Goal: Information Seeking & Learning: Find specific fact

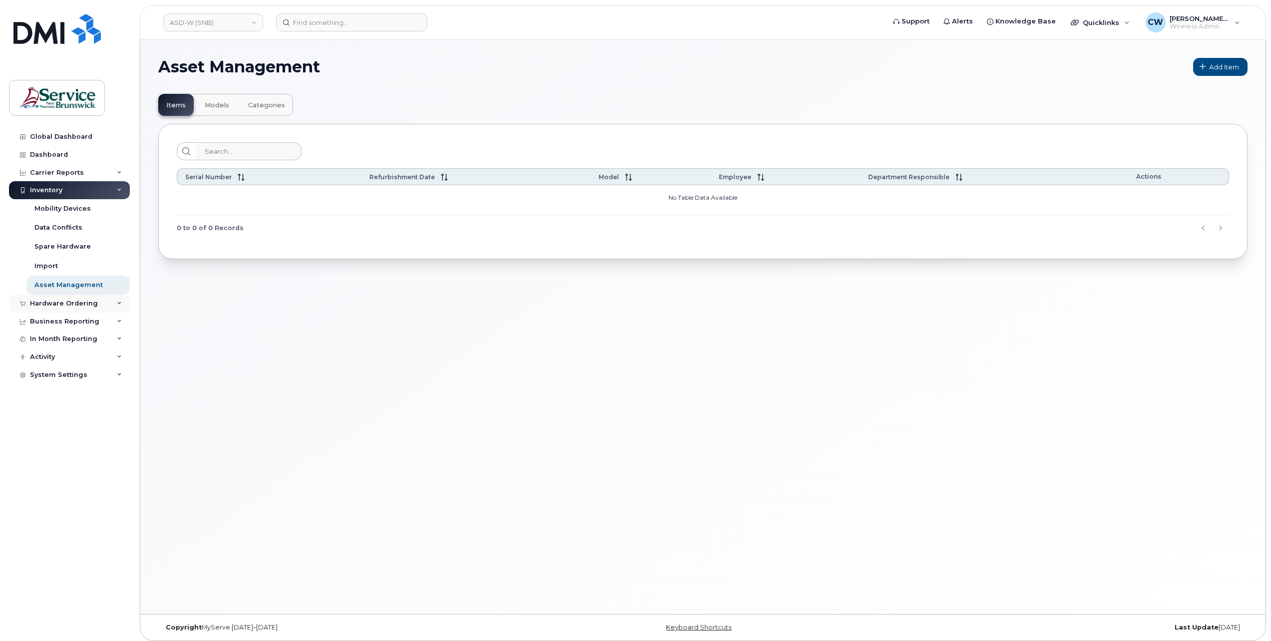
click at [64, 303] on div "Hardware Ordering" at bounding box center [64, 304] width 68 height 8
click at [52, 339] on div "Orders" at bounding box center [46, 341] width 24 height 9
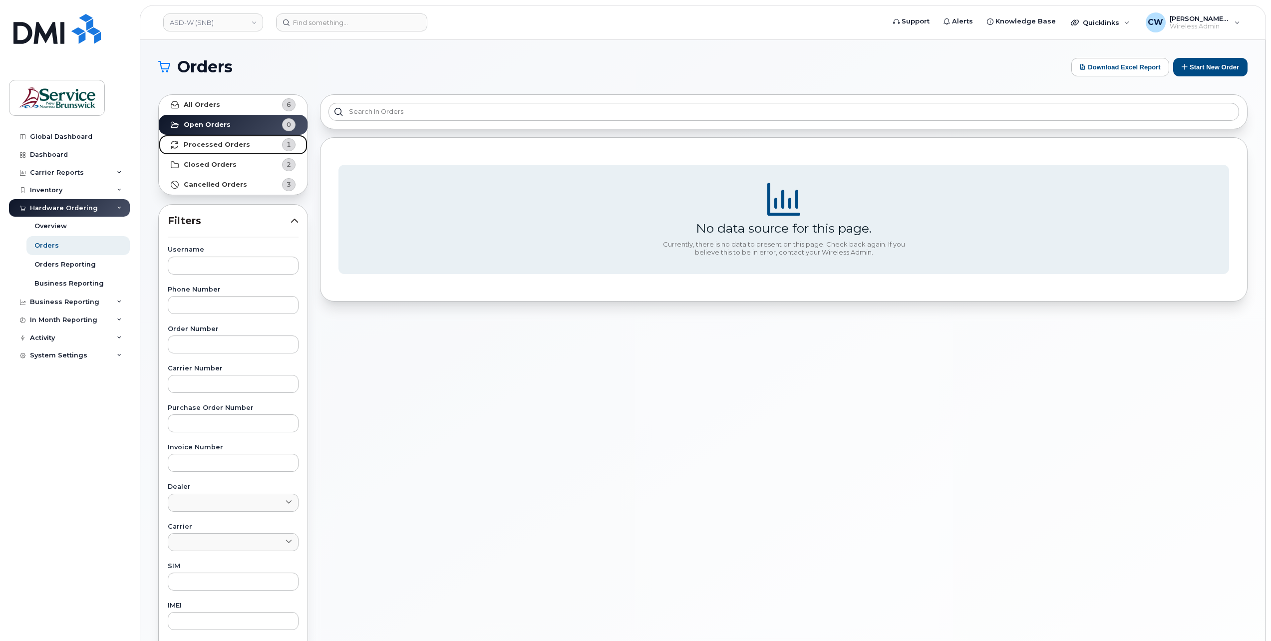
click at [224, 143] on strong "Processed Orders" at bounding box center [217, 145] width 66 height 8
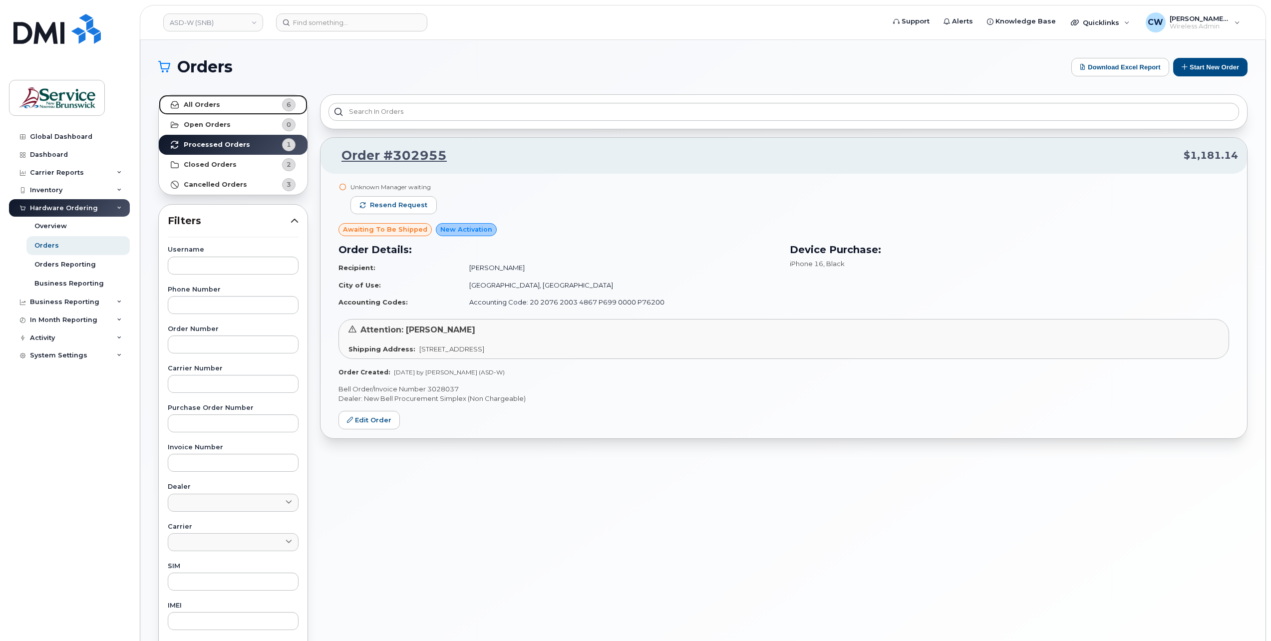
click at [212, 101] on strong "All Orders" at bounding box center [202, 105] width 36 height 8
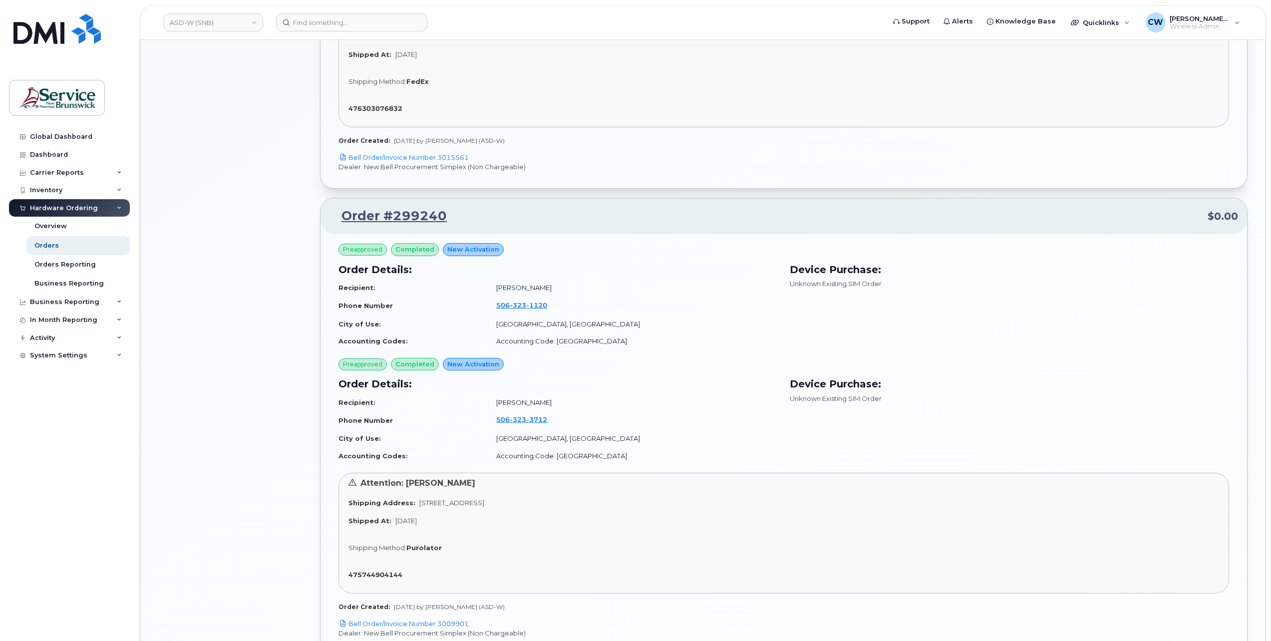
scroll to position [899, 0]
click at [532, 302] on span "1120" at bounding box center [536, 303] width 21 height 8
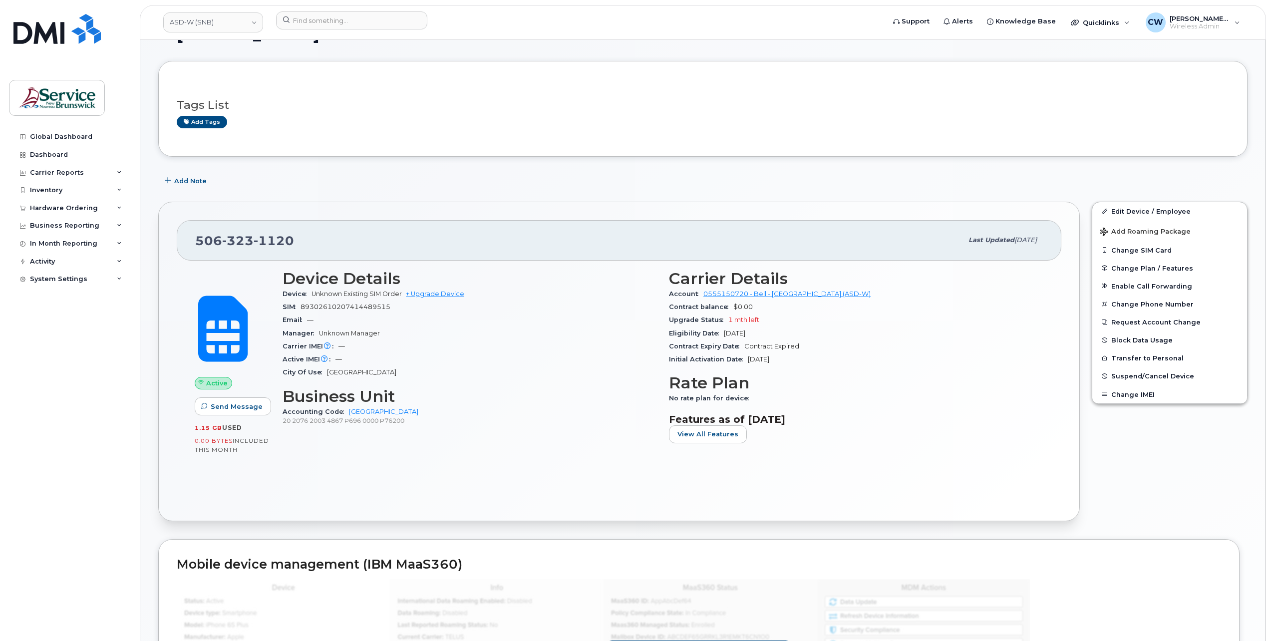
scroll to position [50, 0]
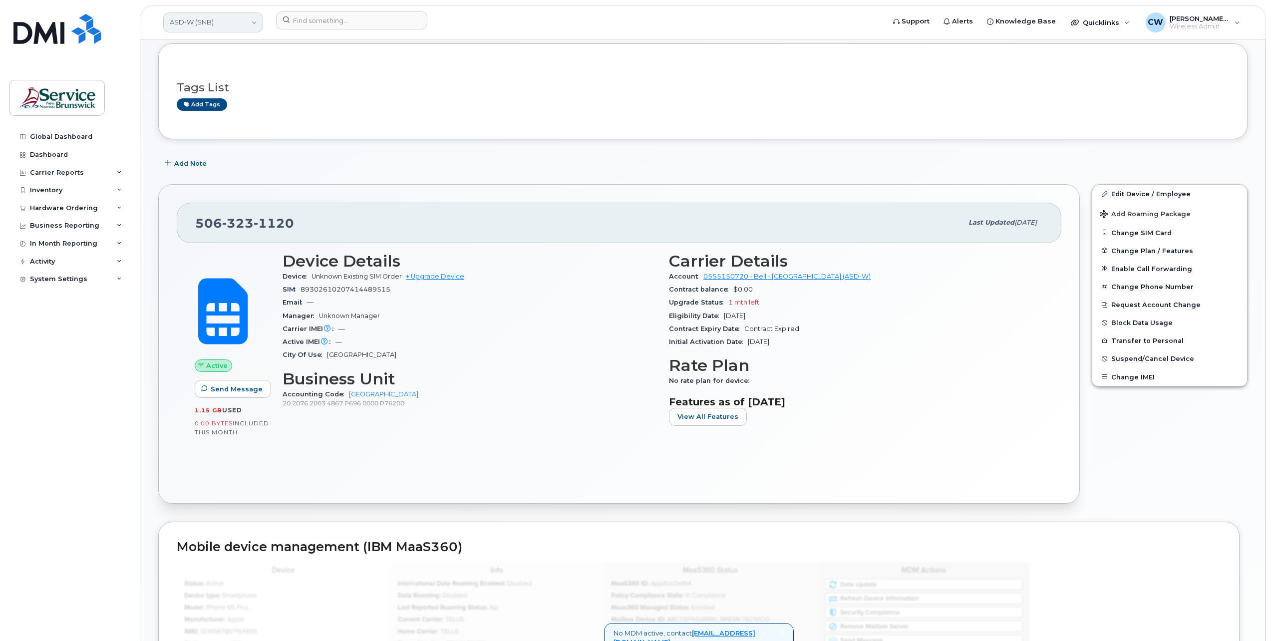
click at [214, 19] on link "ASD-W (SNB)" at bounding box center [213, 22] width 100 height 20
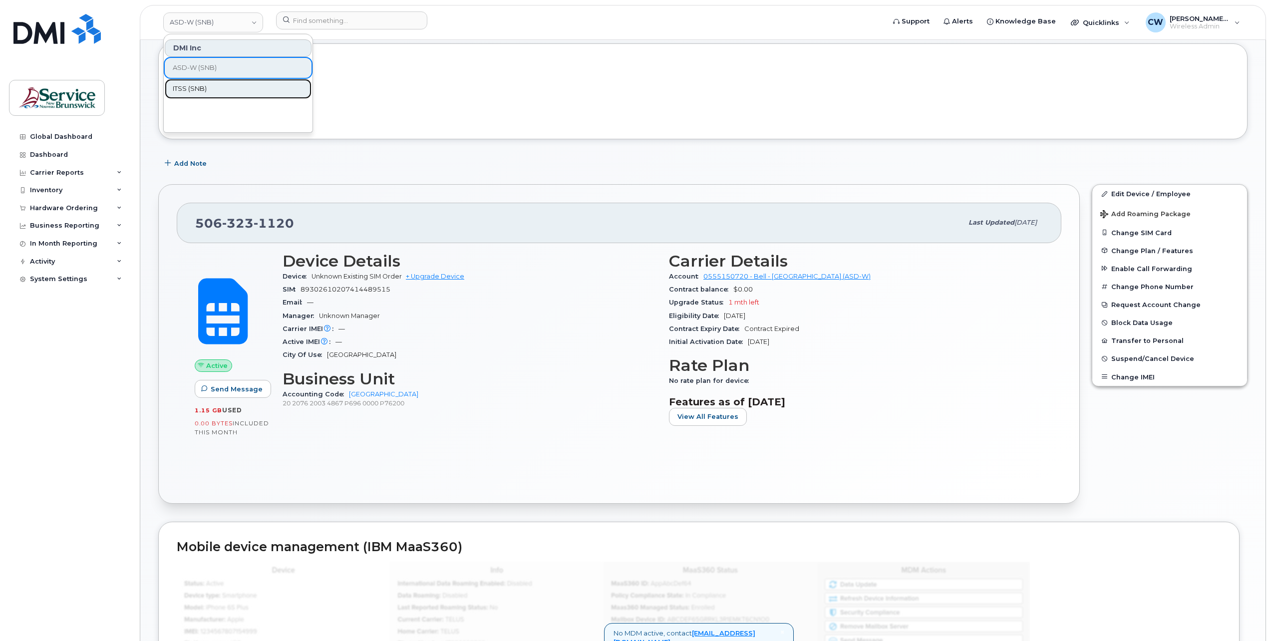
click at [196, 86] on span "ITSS (SNB)" at bounding box center [190, 89] width 34 height 10
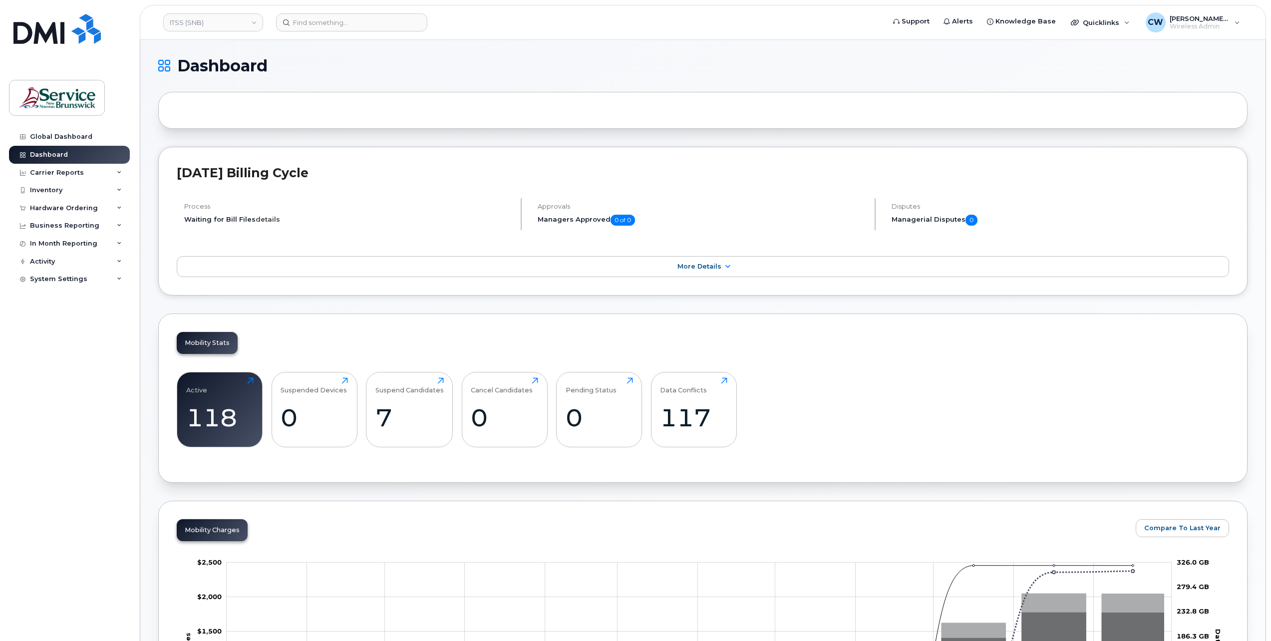
click at [268, 218] on link "details" at bounding box center [268, 219] width 24 height 8
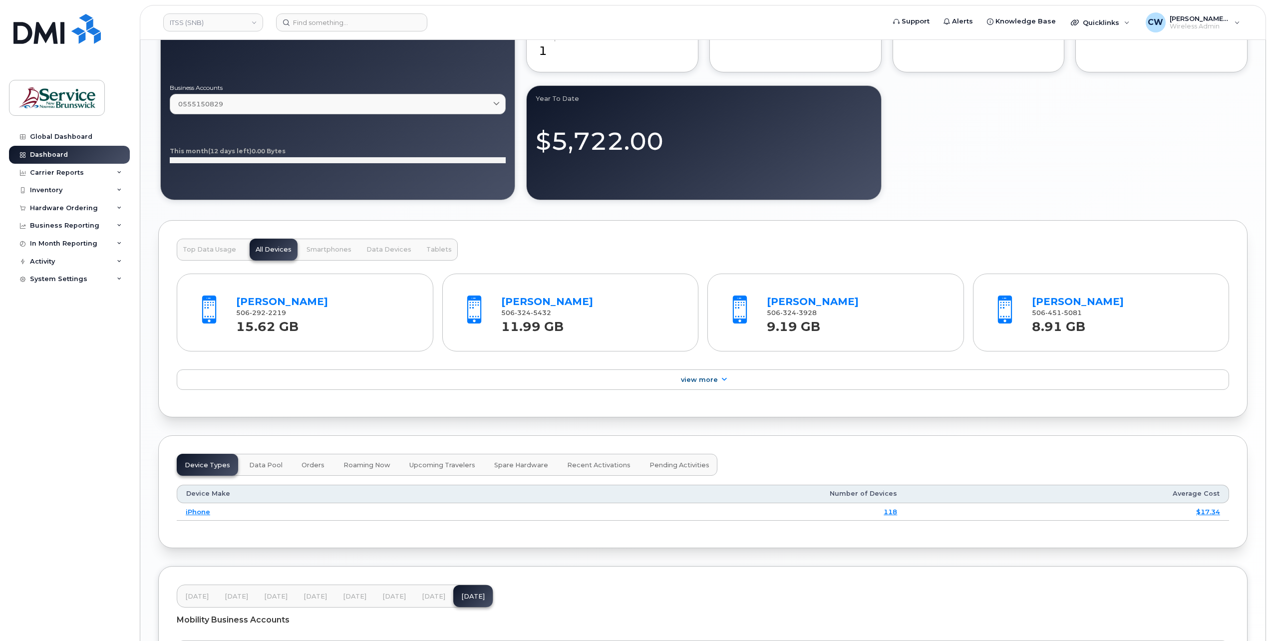
scroll to position [1080, 0]
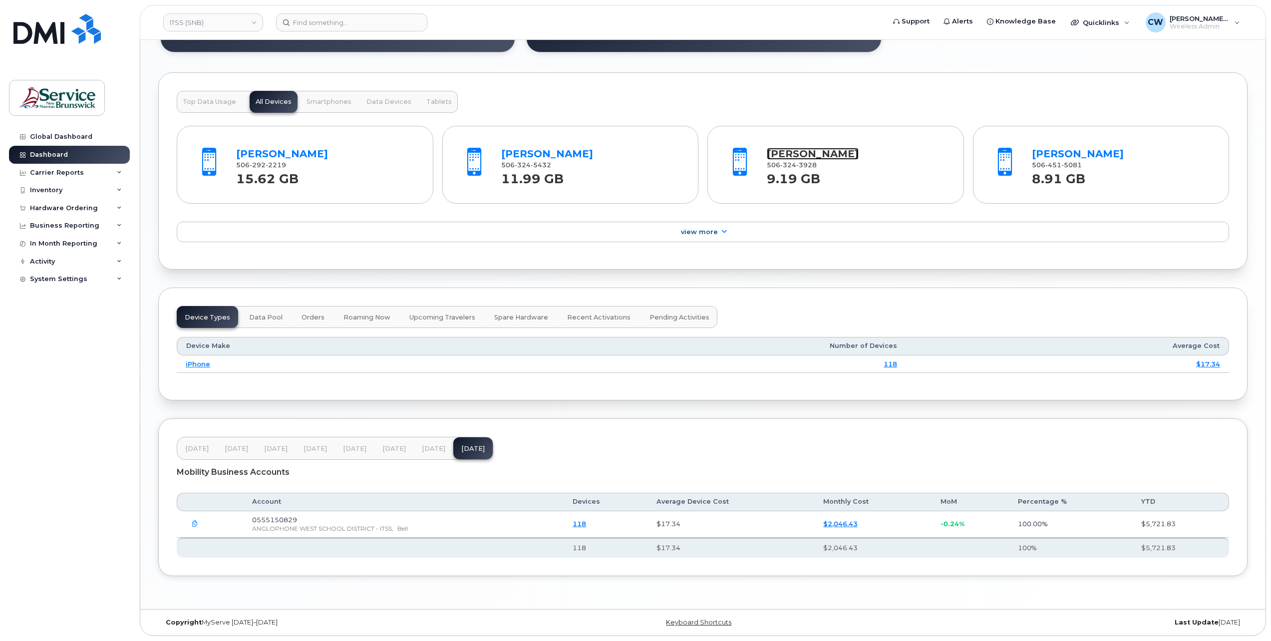
click at [797, 148] on link "[PERSON_NAME]" at bounding box center [813, 154] width 92 height 12
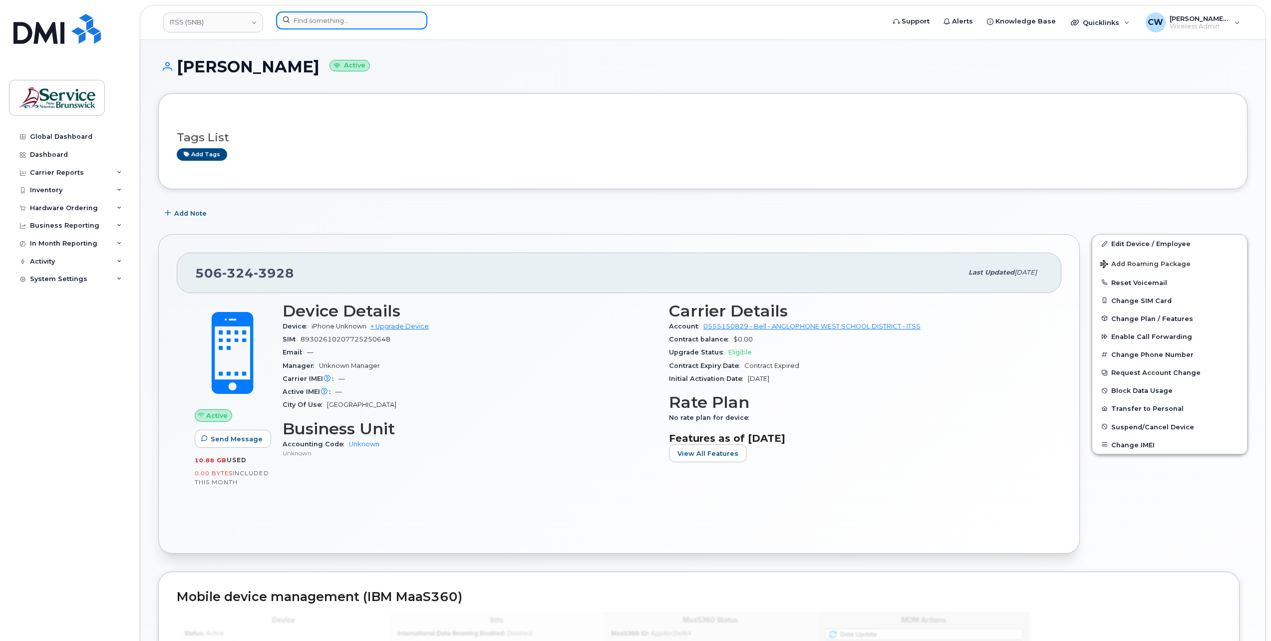
click at [323, 20] on input at bounding box center [351, 20] width 151 height 18
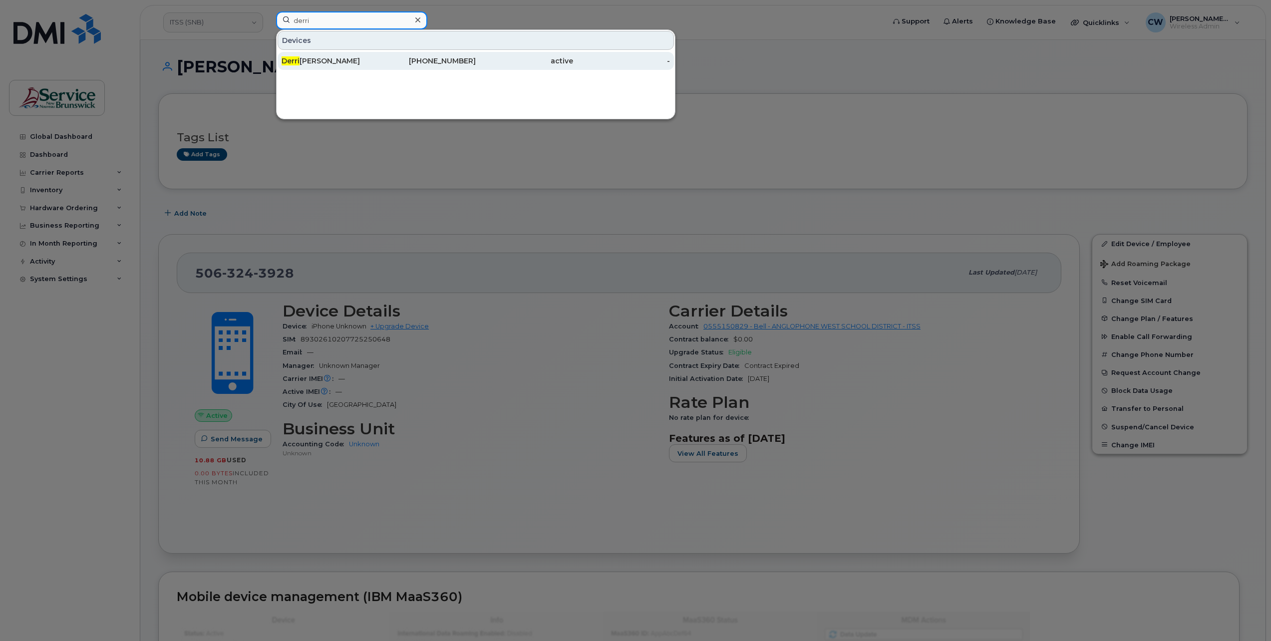
type input "derri"
click at [306, 59] on div "Derri ck Laskey" at bounding box center [330, 61] width 97 height 10
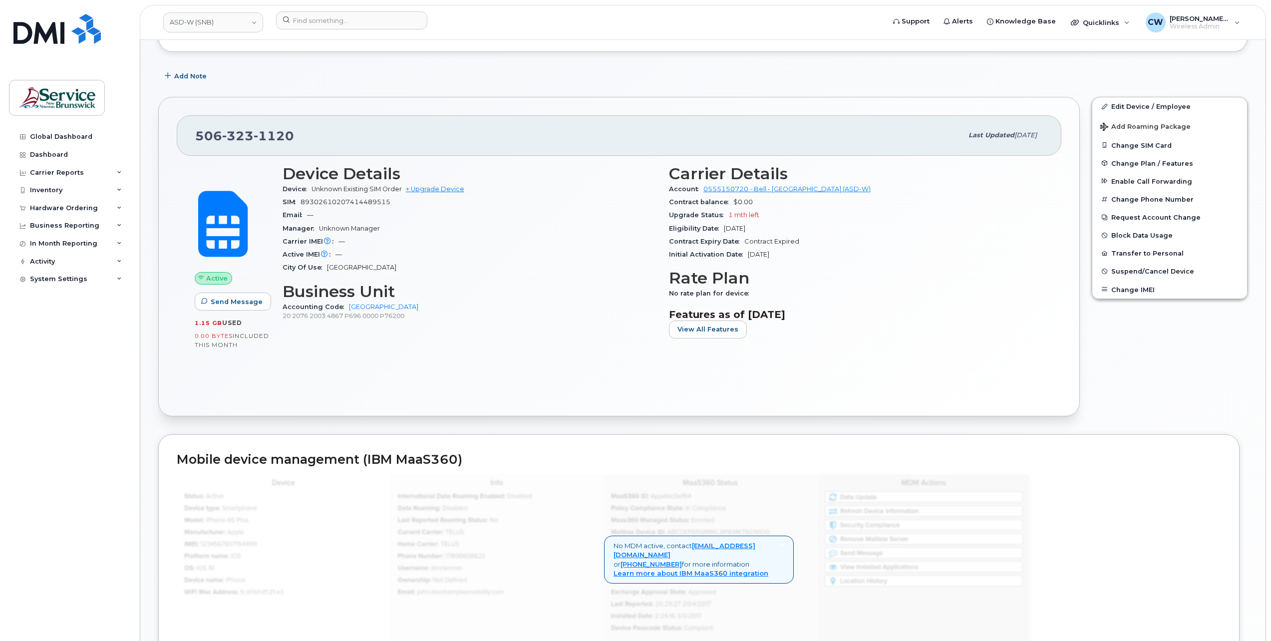
scroll to position [150, 0]
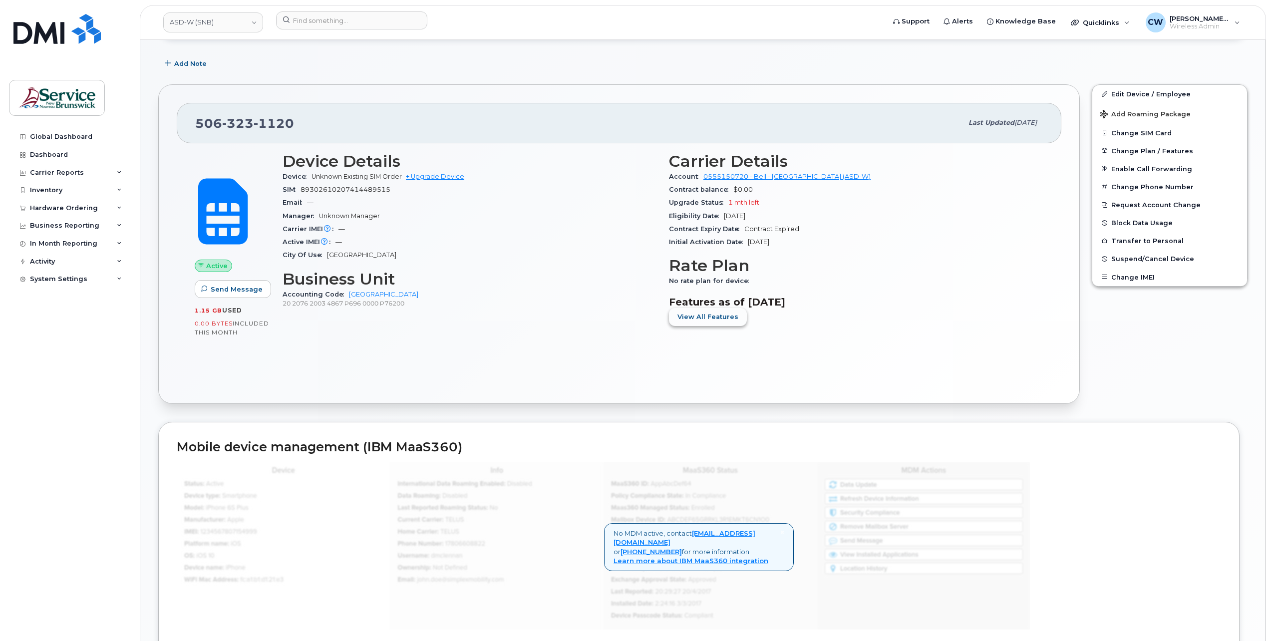
click at [696, 319] on span "View All Features" at bounding box center [708, 316] width 61 height 9
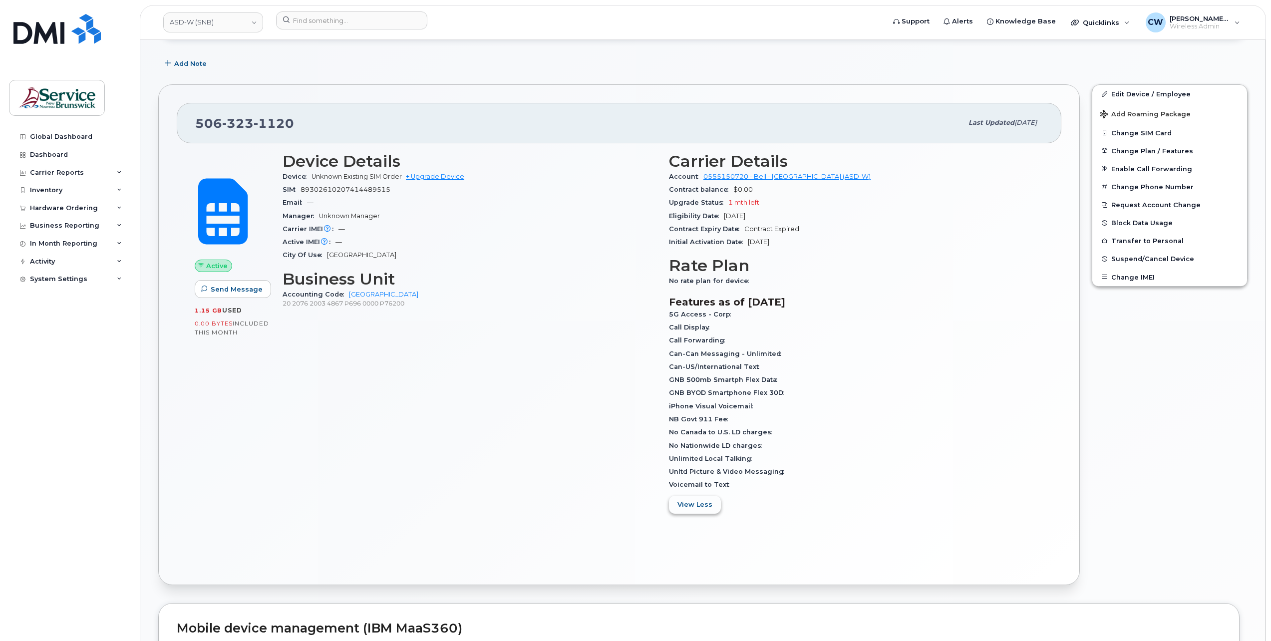
click at [691, 505] on span "View Less" at bounding box center [695, 504] width 35 height 9
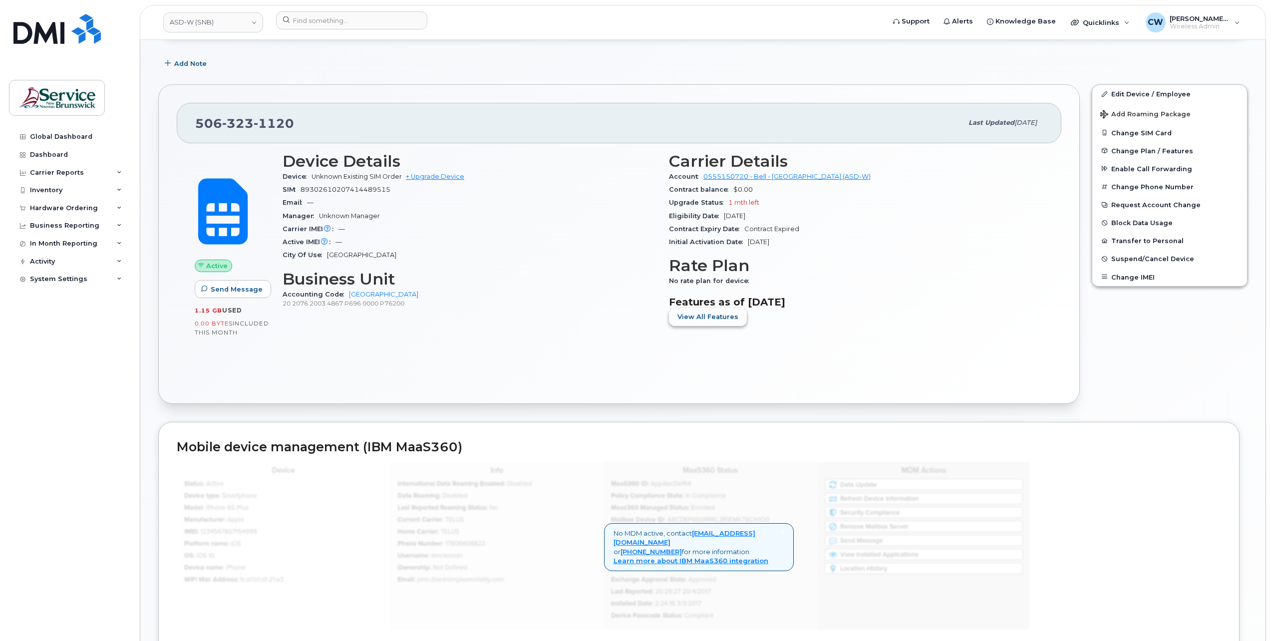
click at [712, 317] on span "View All Features" at bounding box center [708, 316] width 61 height 9
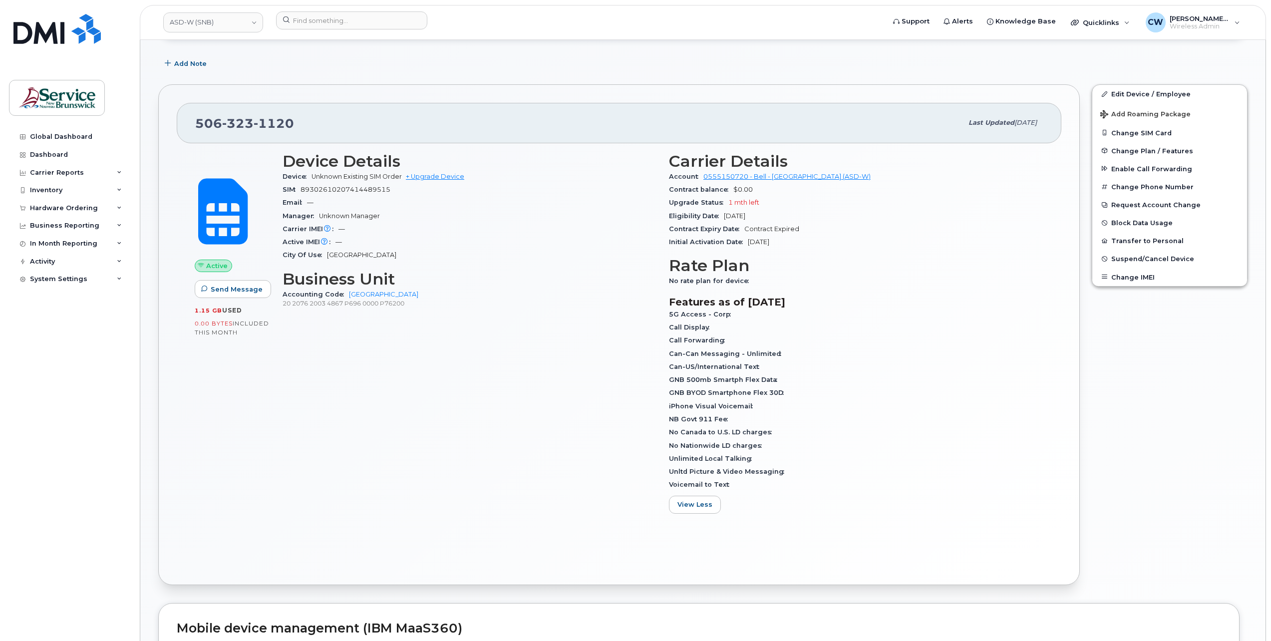
scroll to position [200, 0]
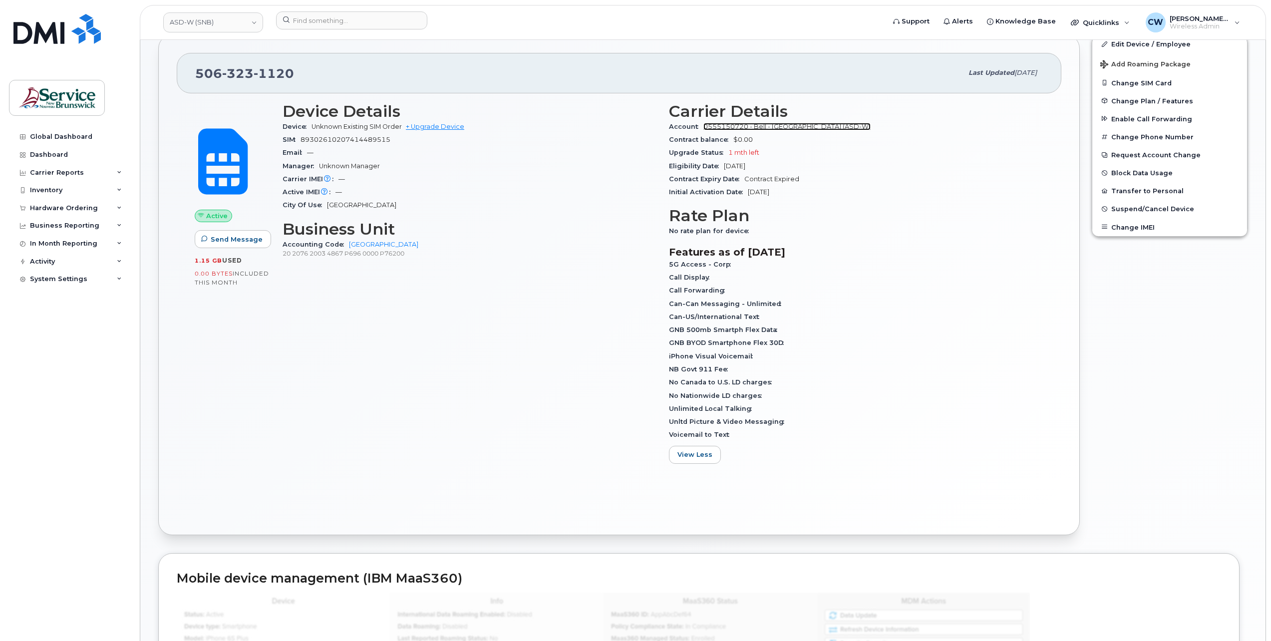
click at [838, 125] on link "0555150720 - Bell - ANGLOPHONE WEST SCHOOL DISTRICT (ASD-W)" at bounding box center [787, 126] width 167 height 7
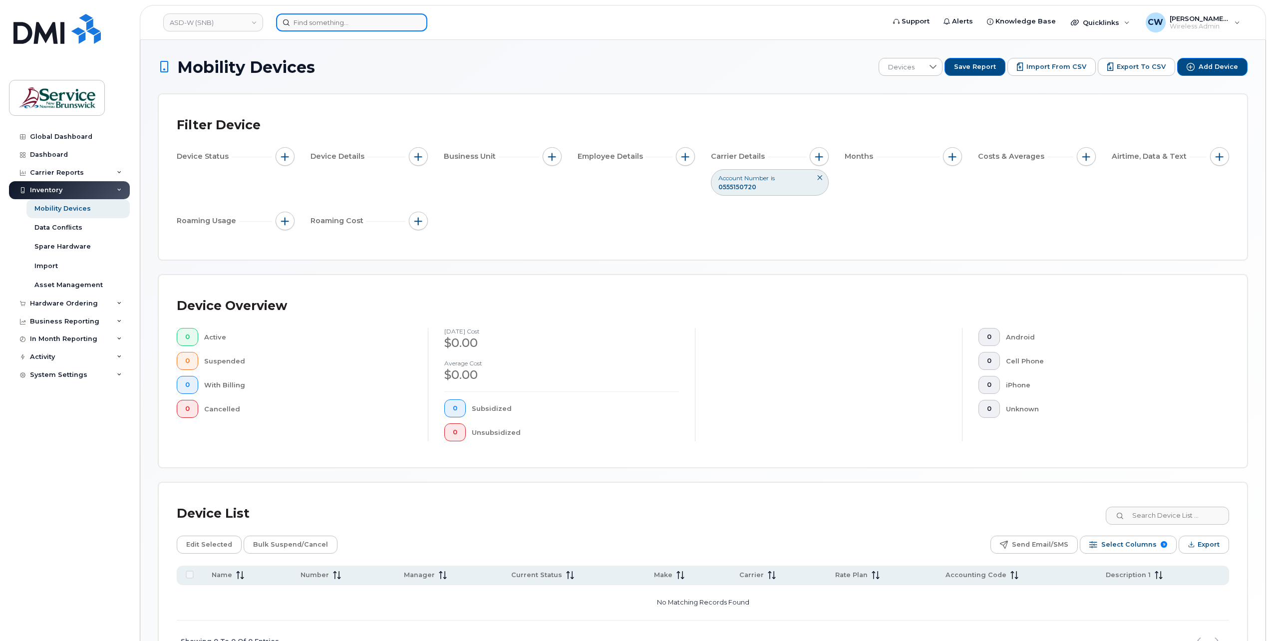
click at [339, 27] on input at bounding box center [351, 22] width 151 height 18
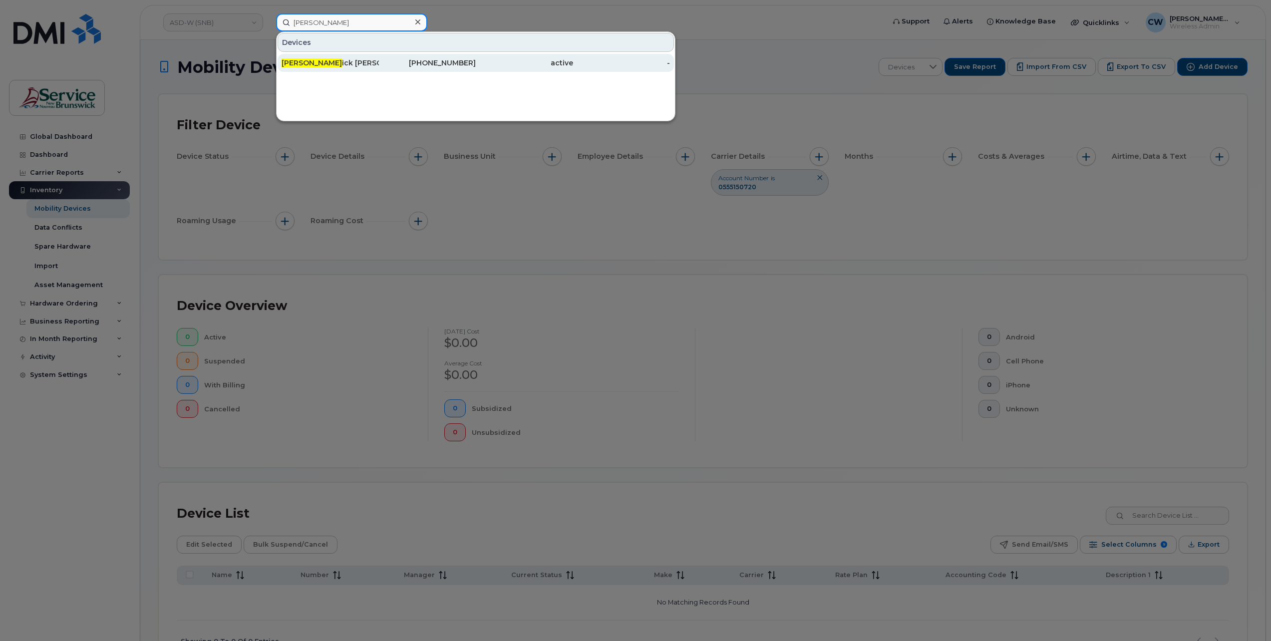
type input "derr"
click at [291, 61] on span "Derr" at bounding box center [312, 62] width 60 height 9
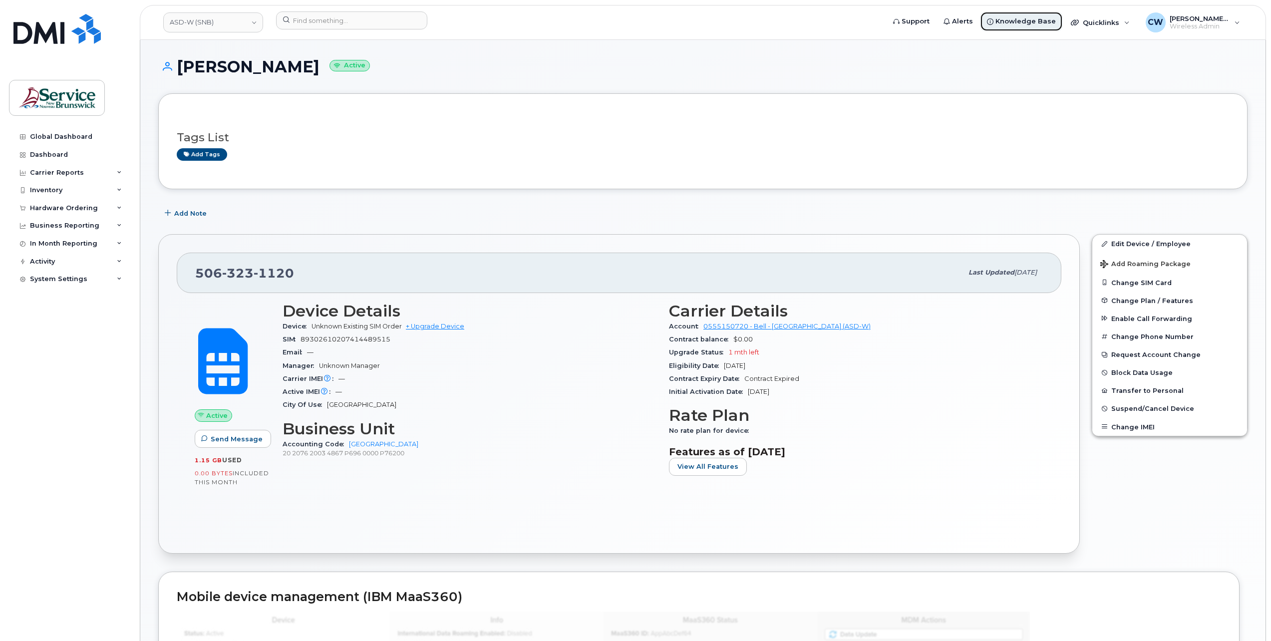
click at [1024, 21] on span "Knowledge Base" at bounding box center [1026, 21] width 60 height 10
click at [49, 260] on div "Activity" at bounding box center [42, 262] width 25 height 8
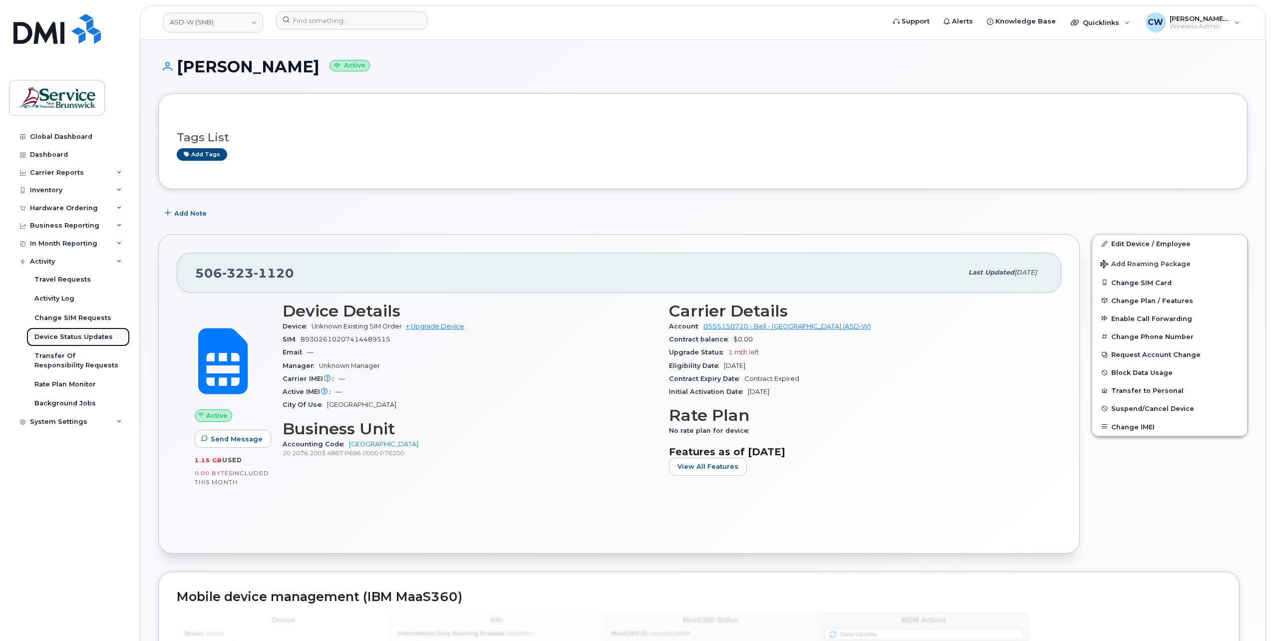
click at [88, 337] on div "Device Status Updates" at bounding box center [73, 337] width 78 height 9
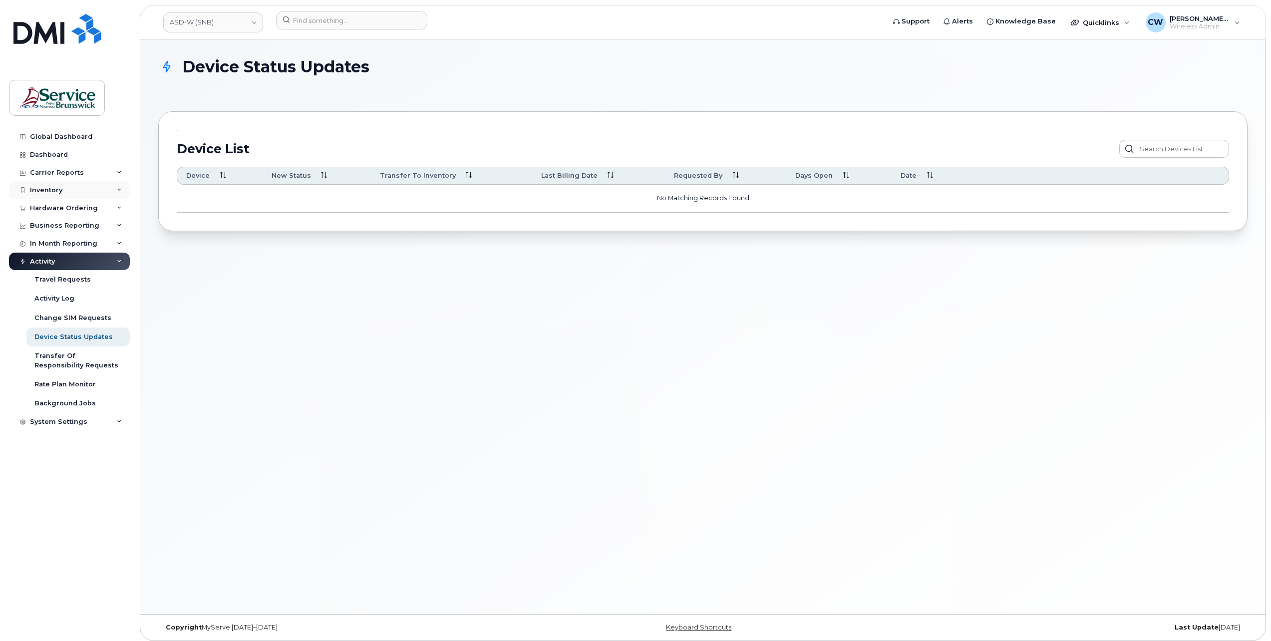
click at [108, 186] on div "Inventory" at bounding box center [69, 190] width 121 height 18
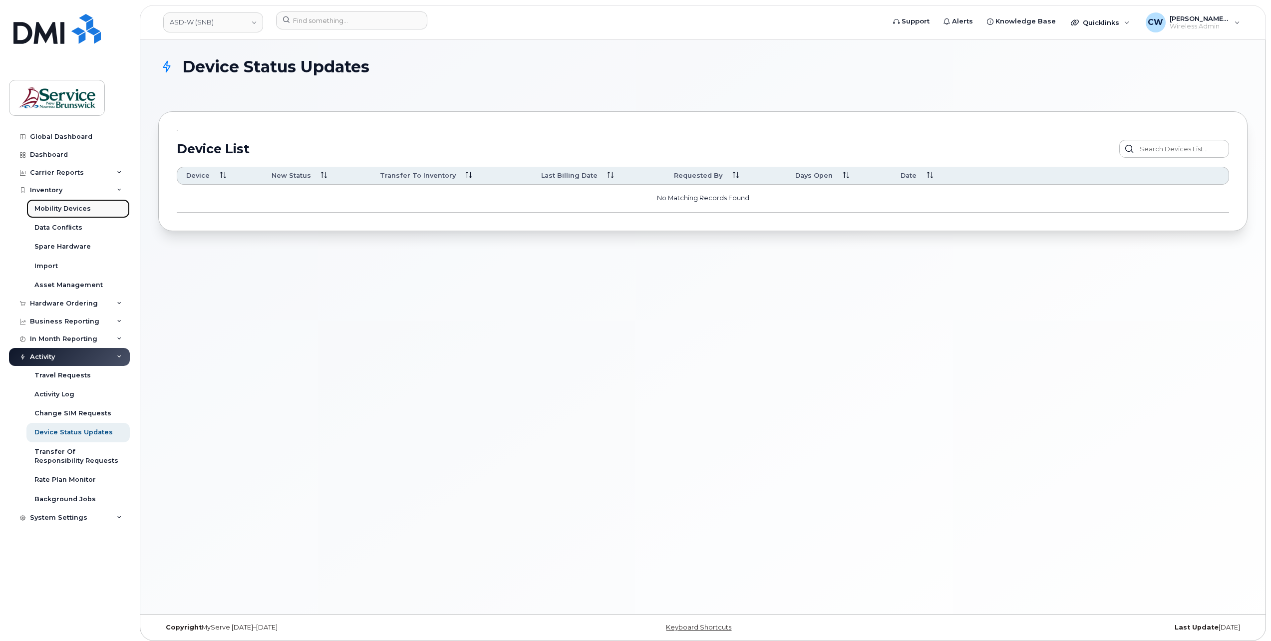
click at [88, 207] on div "Mobility Devices" at bounding box center [62, 208] width 56 height 9
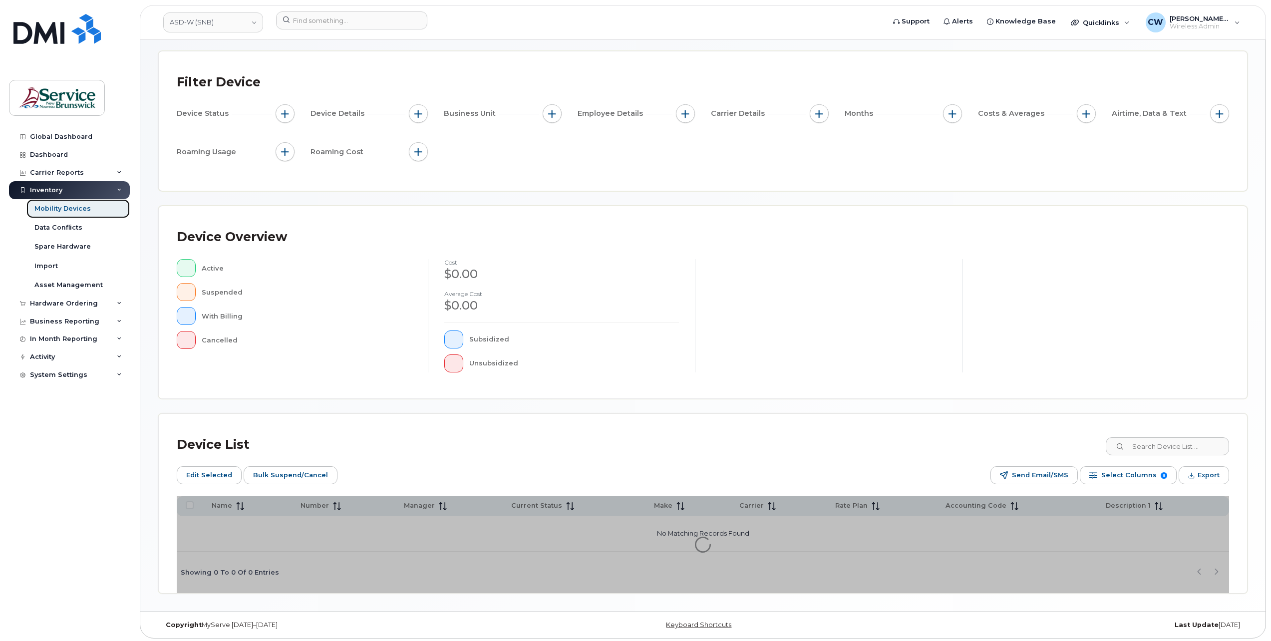
scroll to position [63, 0]
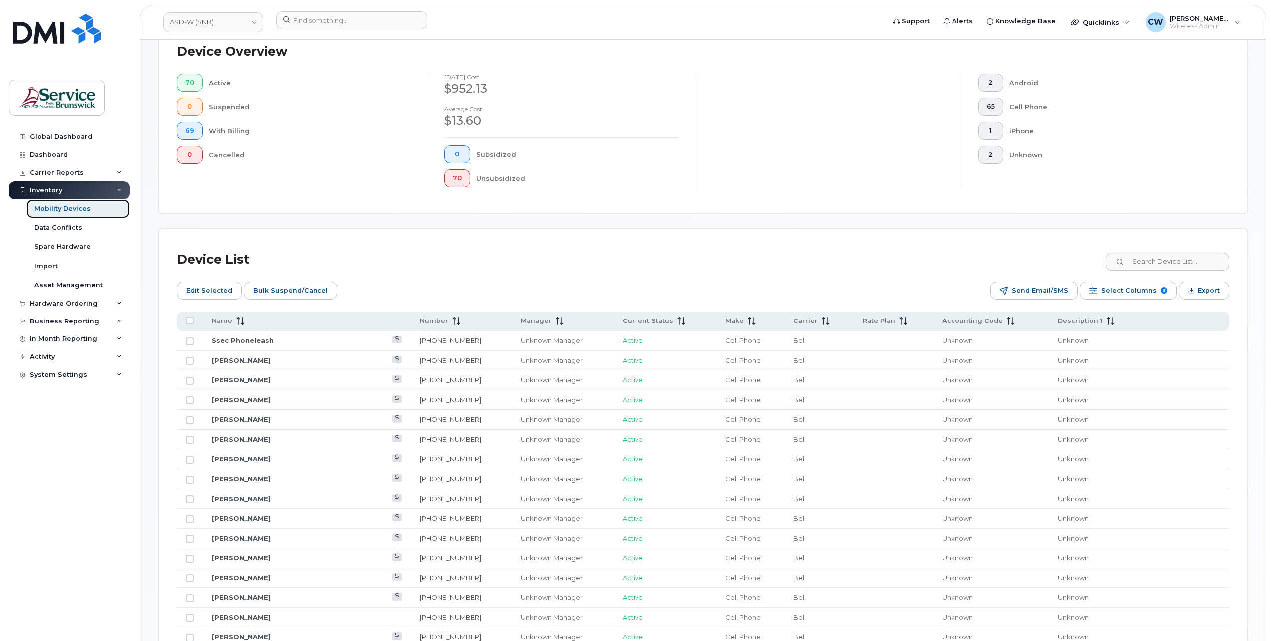
scroll to position [363, 0]
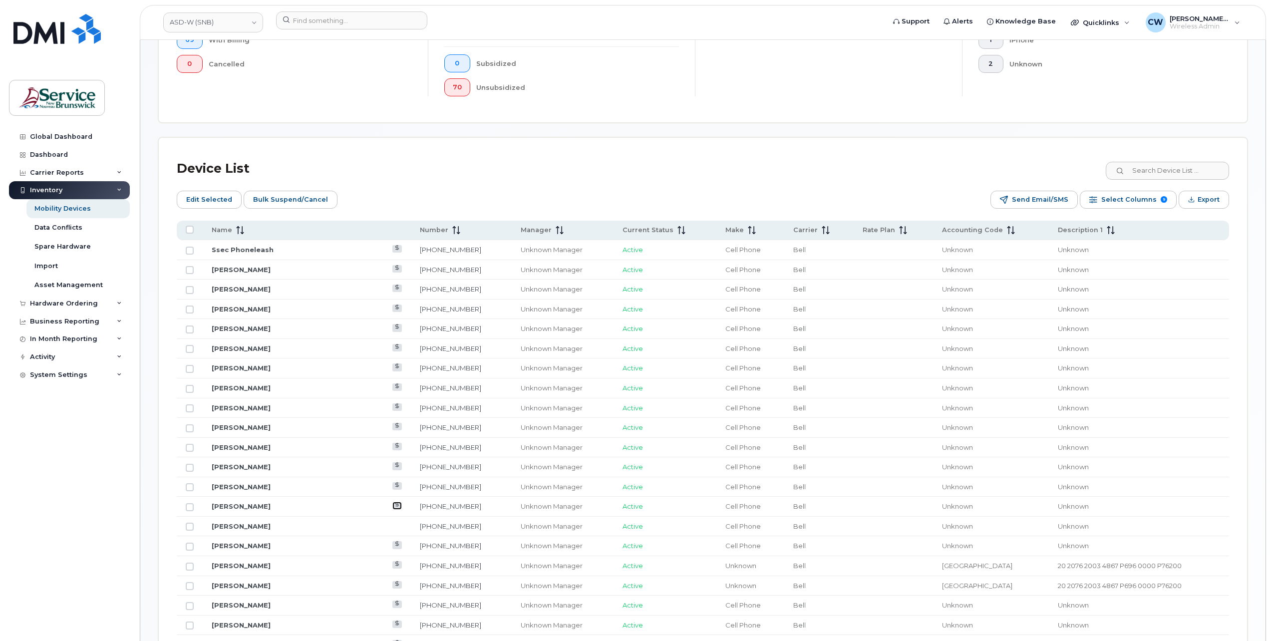
click at [395, 503] on icon at bounding box center [397, 504] width 5 height 5
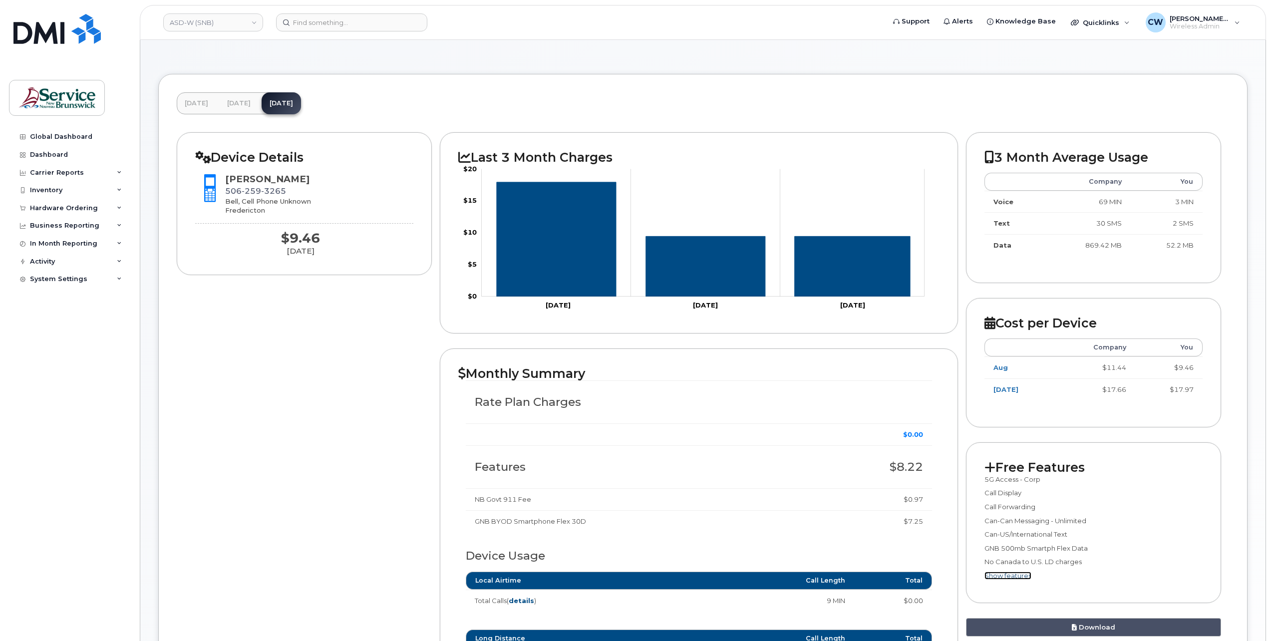
click at [1007, 577] on link "Show features" at bounding box center [1008, 576] width 47 height 8
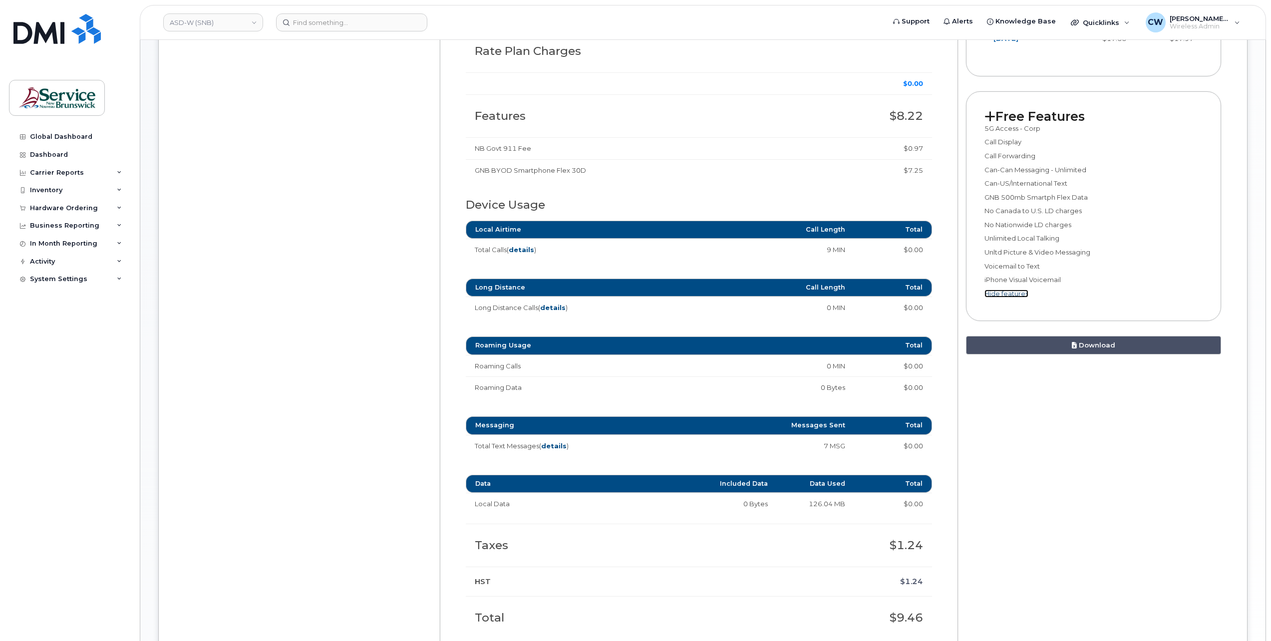
scroll to position [326, 0]
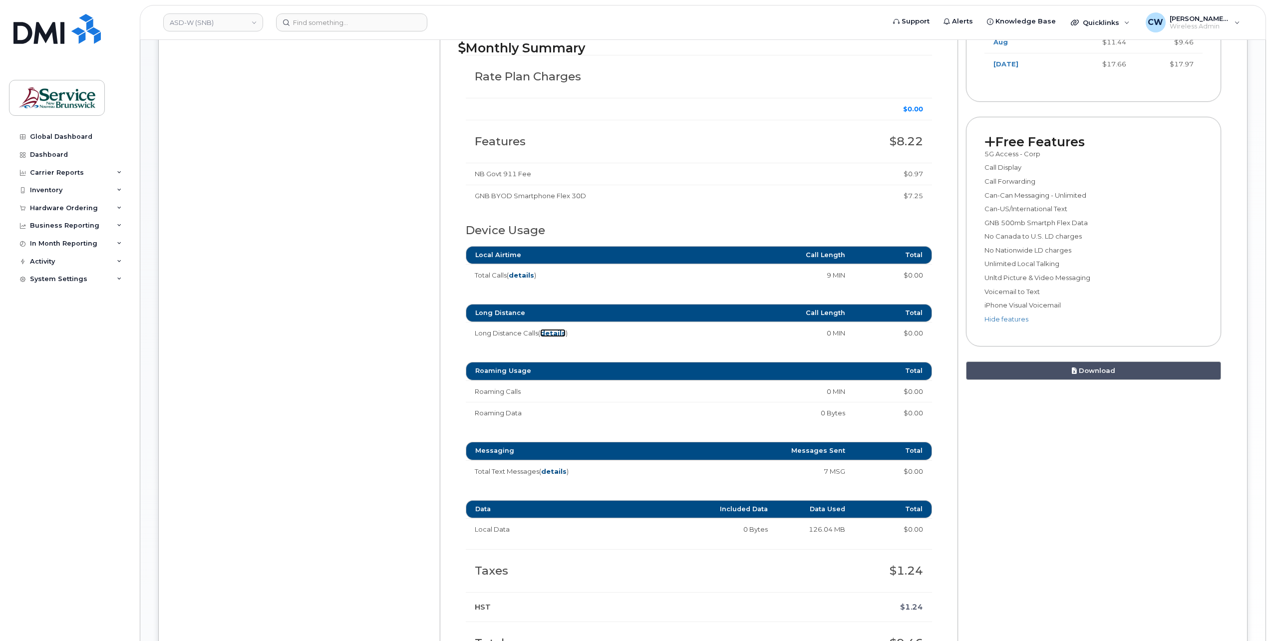
click at [553, 333] on strong "details" at bounding box center [552, 333] width 25 height 8
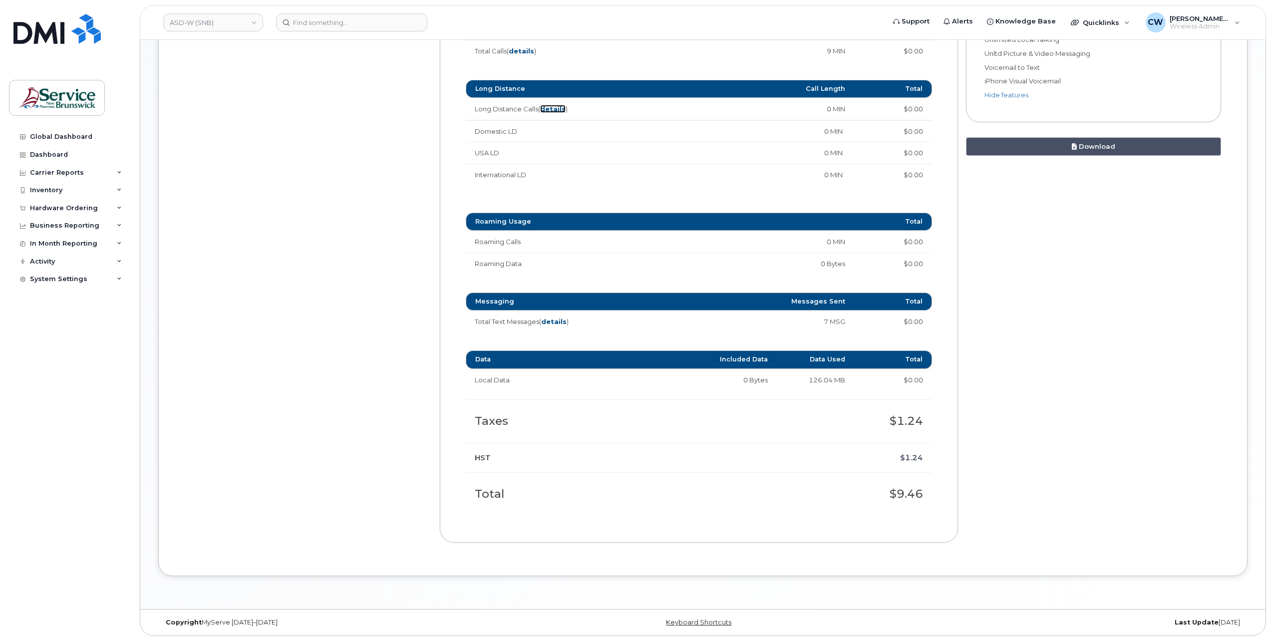
scroll to position [0, 0]
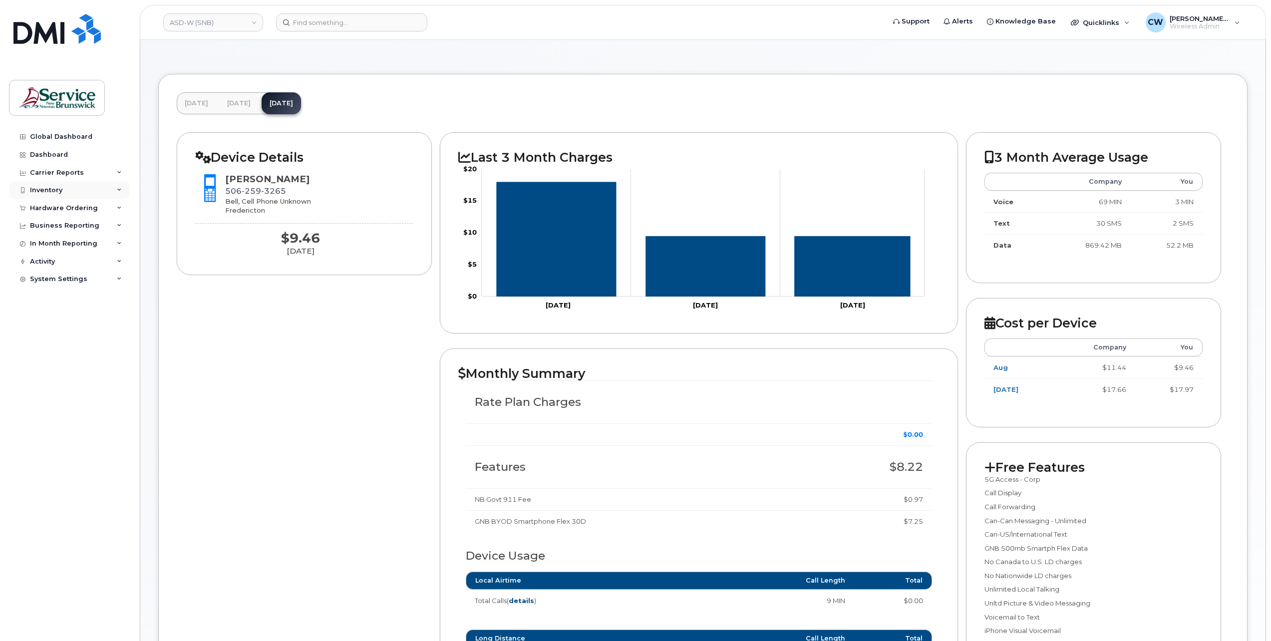
click at [87, 191] on div "Inventory" at bounding box center [69, 190] width 121 height 18
click at [76, 208] on div "Mobility Devices" at bounding box center [62, 208] width 56 height 9
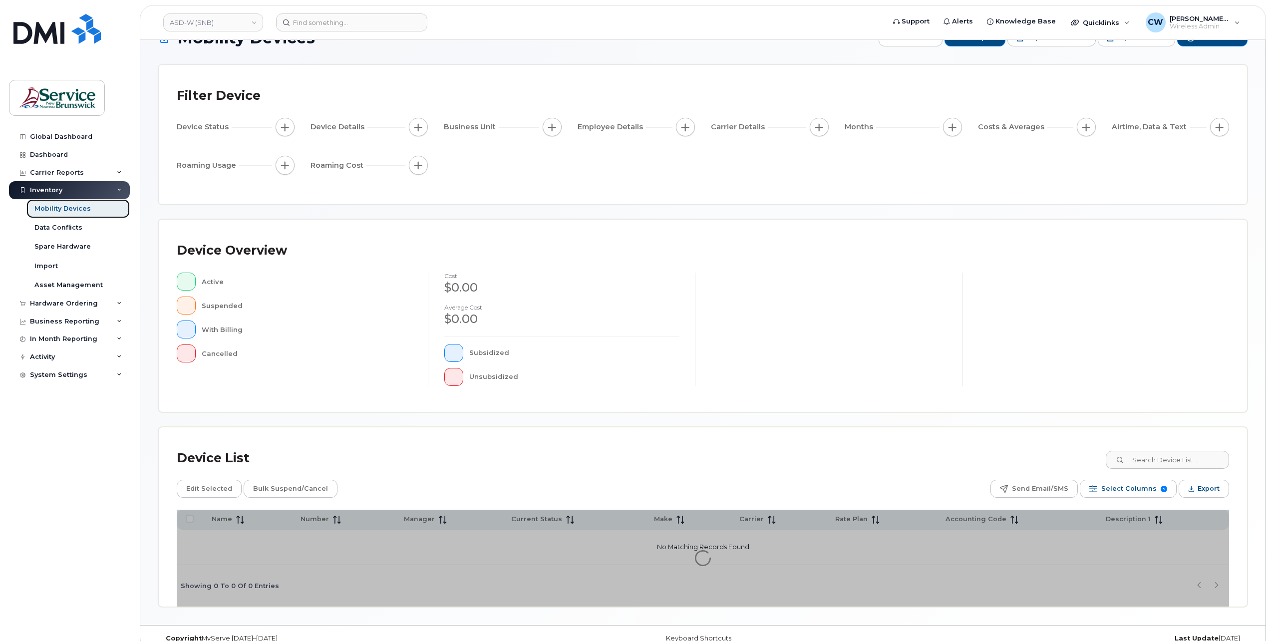
scroll to position [45, 0]
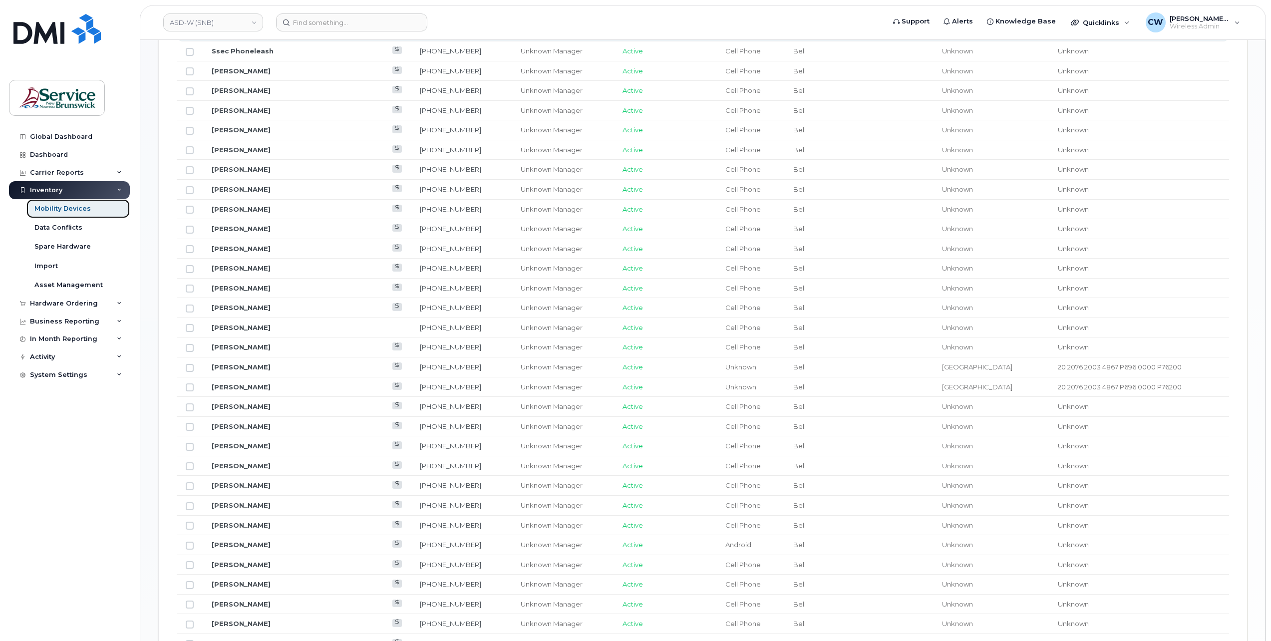
scroll to position [545, 0]
click at [248, 326] on link "[PERSON_NAME]" at bounding box center [241, 327] width 59 height 8
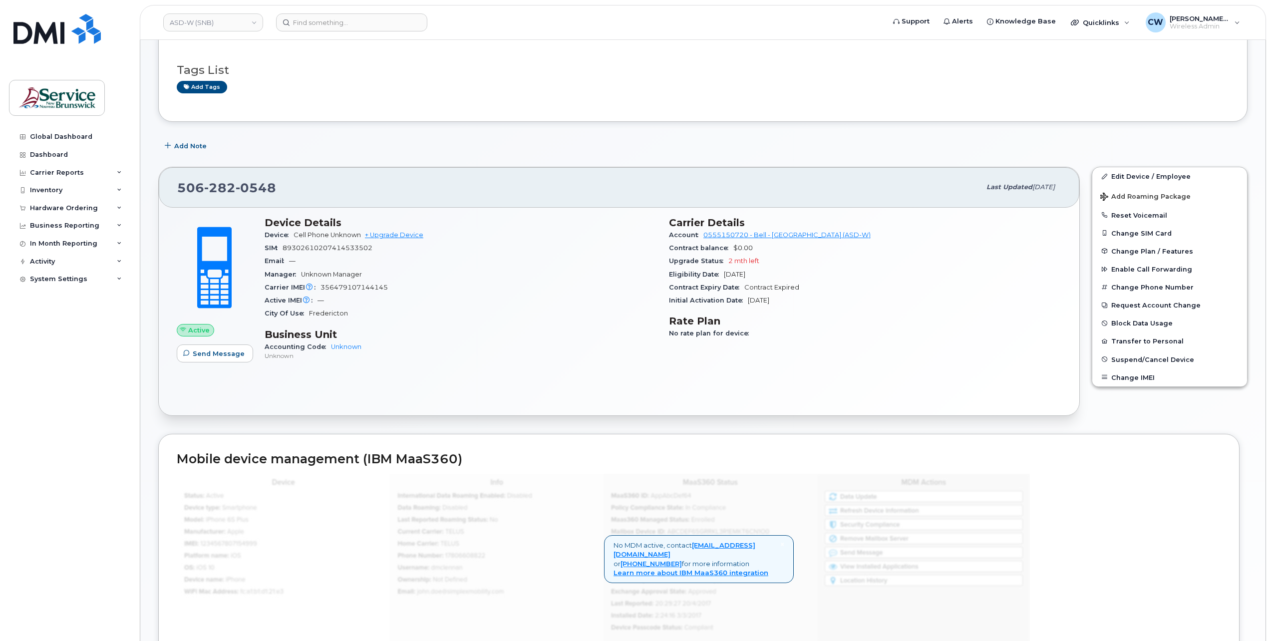
scroll to position [50, 0]
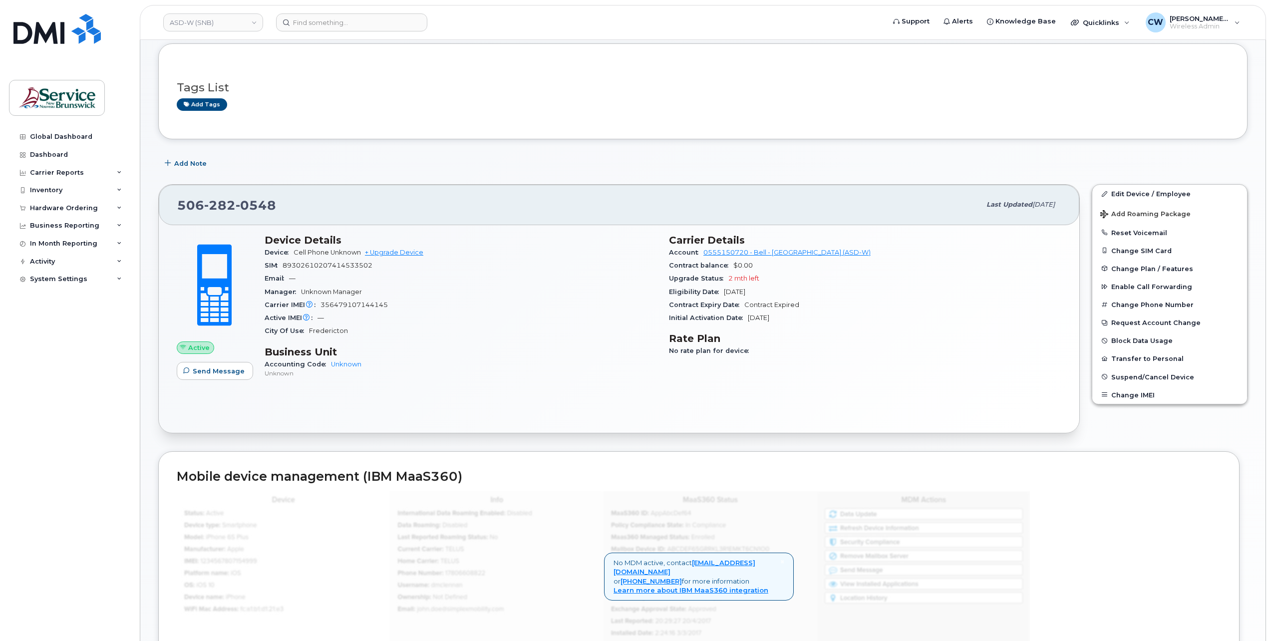
click at [735, 376] on div "Carrier Details Account 0555150720 - Bell - ANGLOPHONE WEST SCHOOL DISTRICT (AS…" at bounding box center [865, 310] width 404 height 165
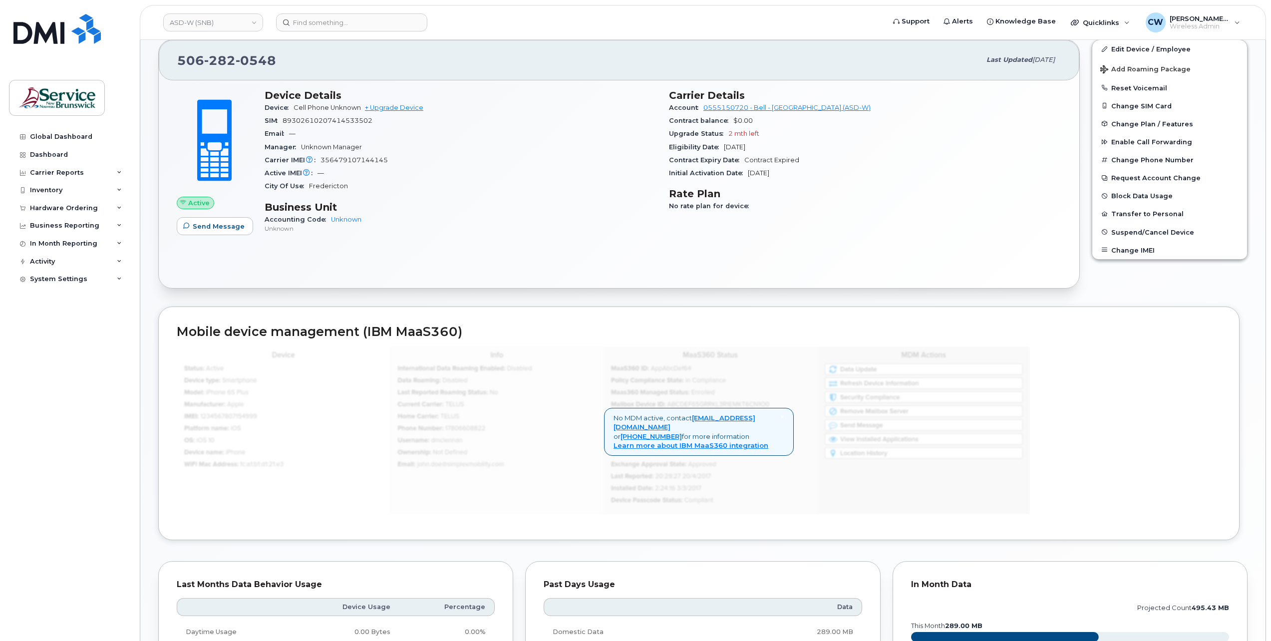
scroll to position [0, 0]
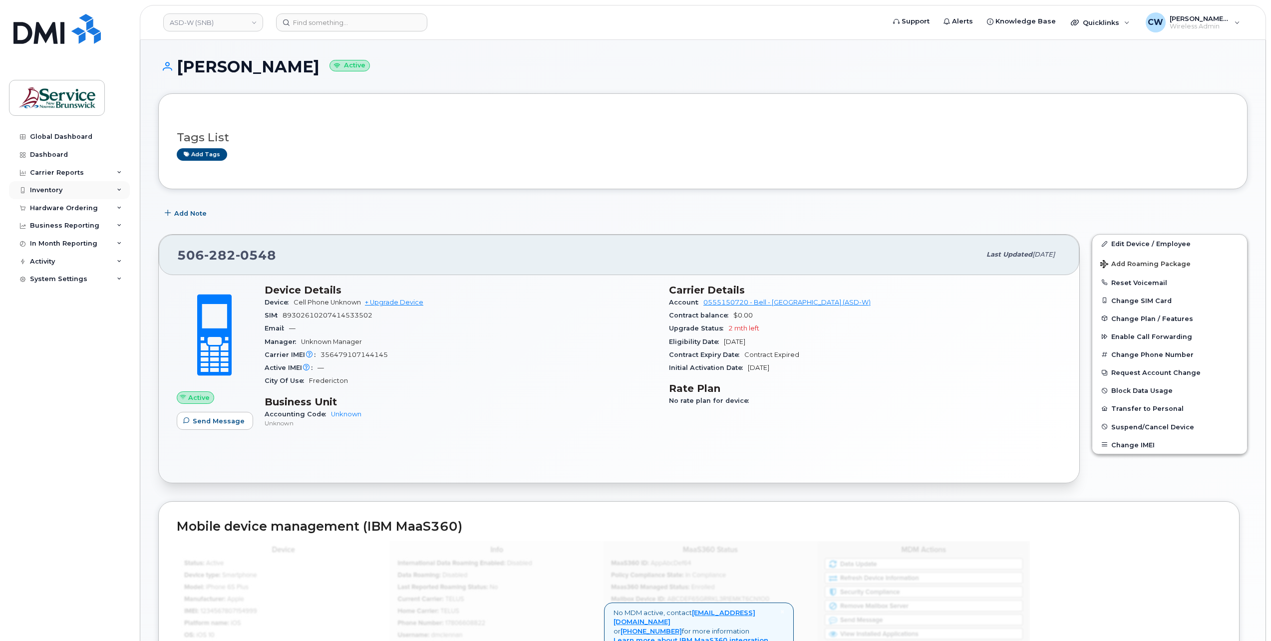
click at [71, 191] on div "Inventory" at bounding box center [69, 190] width 121 height 18
click at [74, 207] on div "Mobility Devices" at bounding box center [62, 208] width 56 height 9
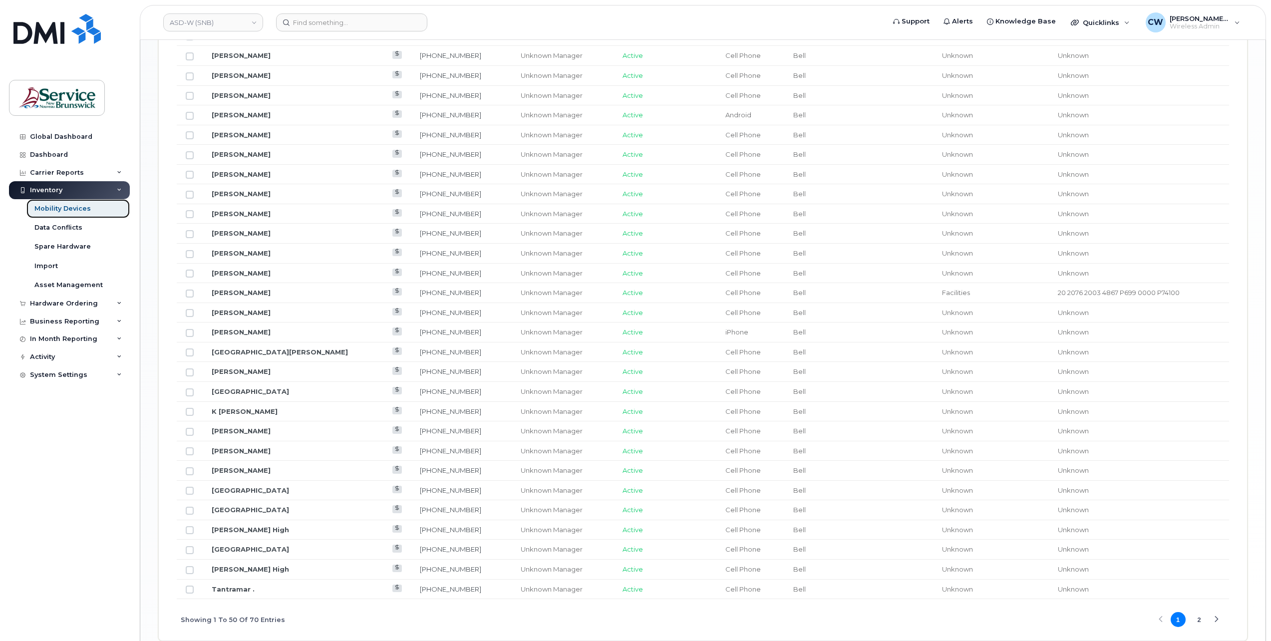
scroll to position [1042, 0]
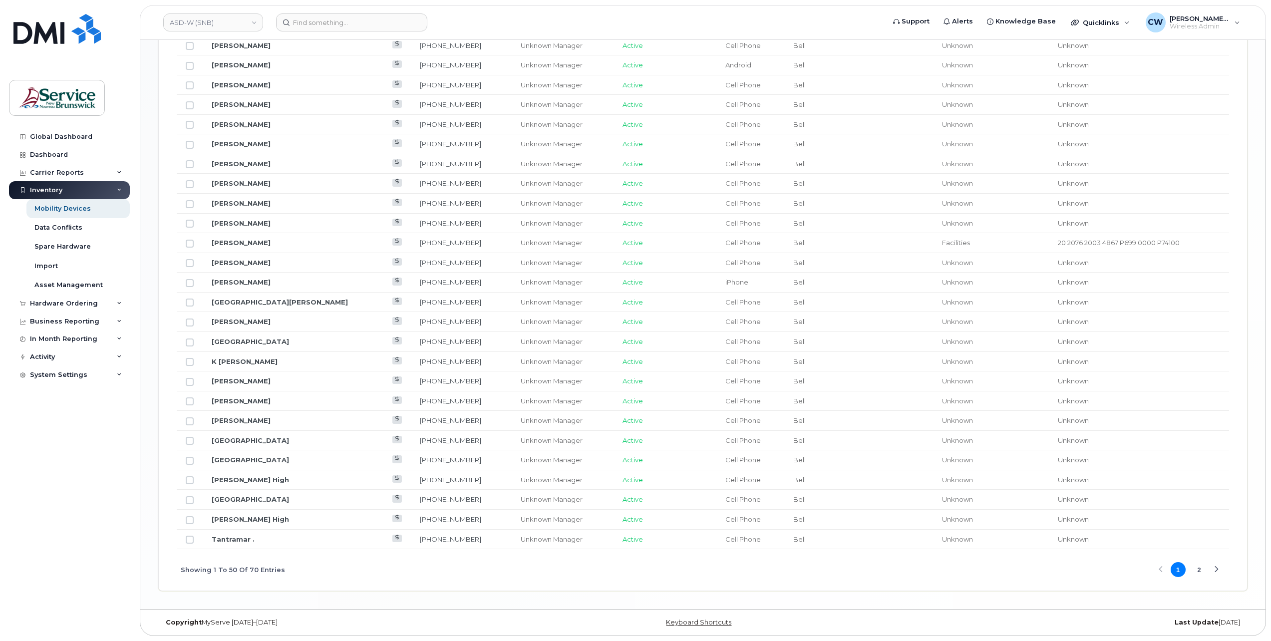
click at [1199, 569] on button "2" at bounding box center [1199, 569] width 15 height 15
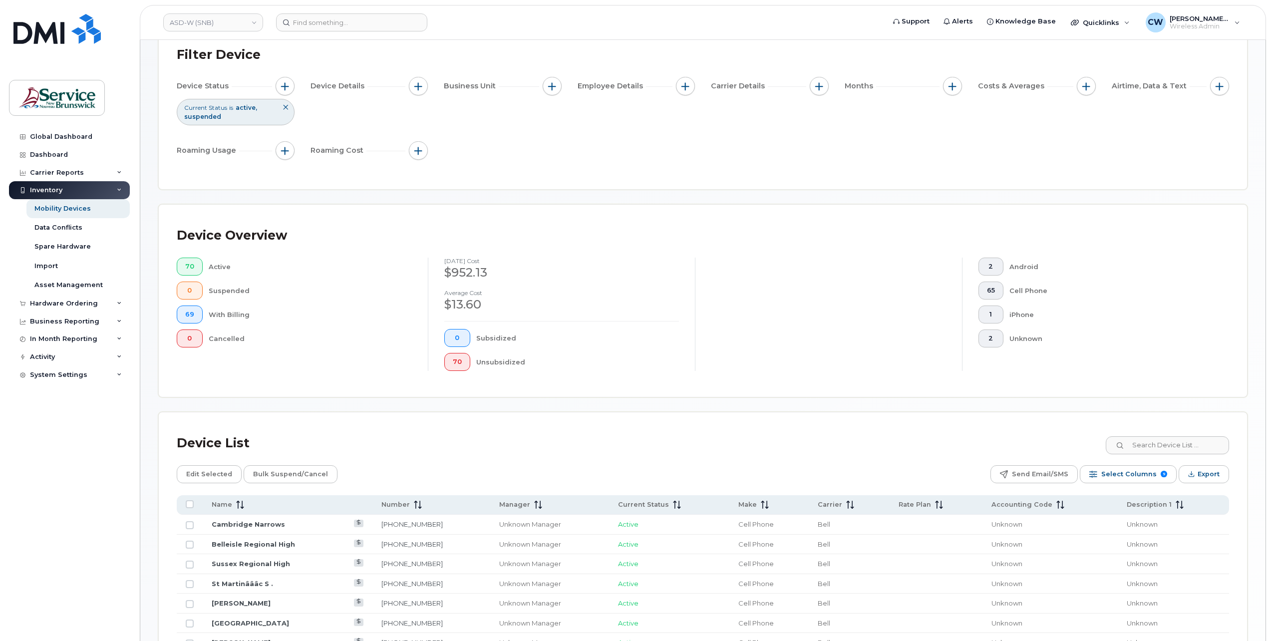
scroll to position [0, 0]
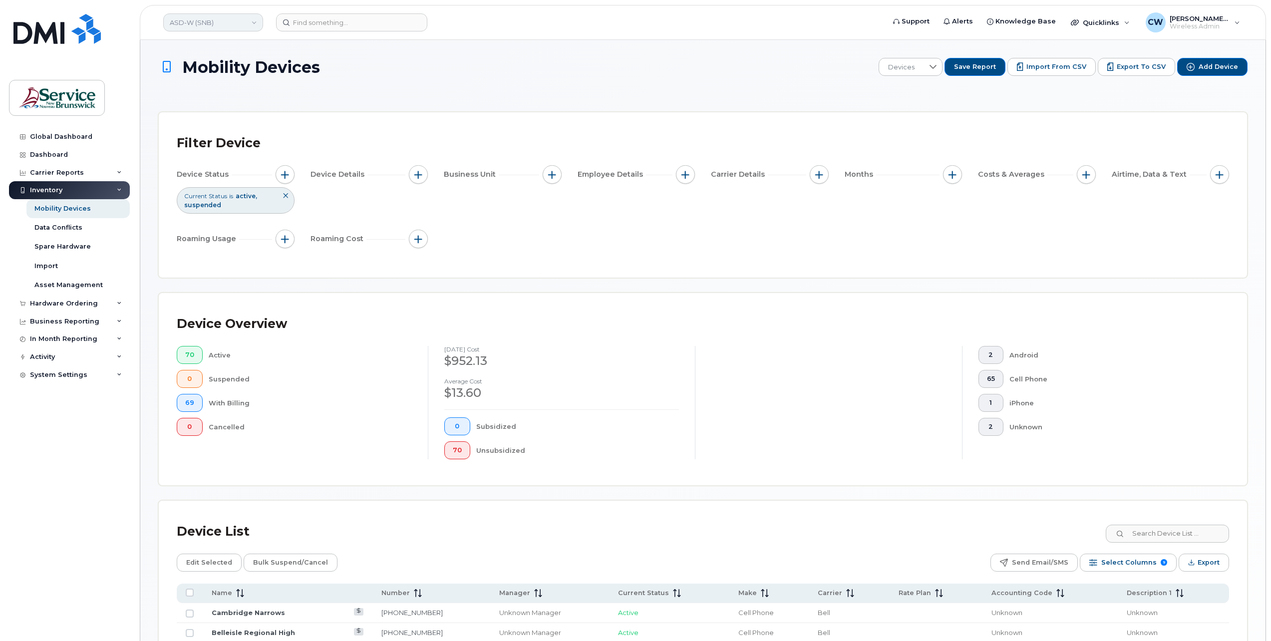
click at [241, 18] on link "ASD-W (SNB)" at bounding box center [213, 22] width 100 height 18
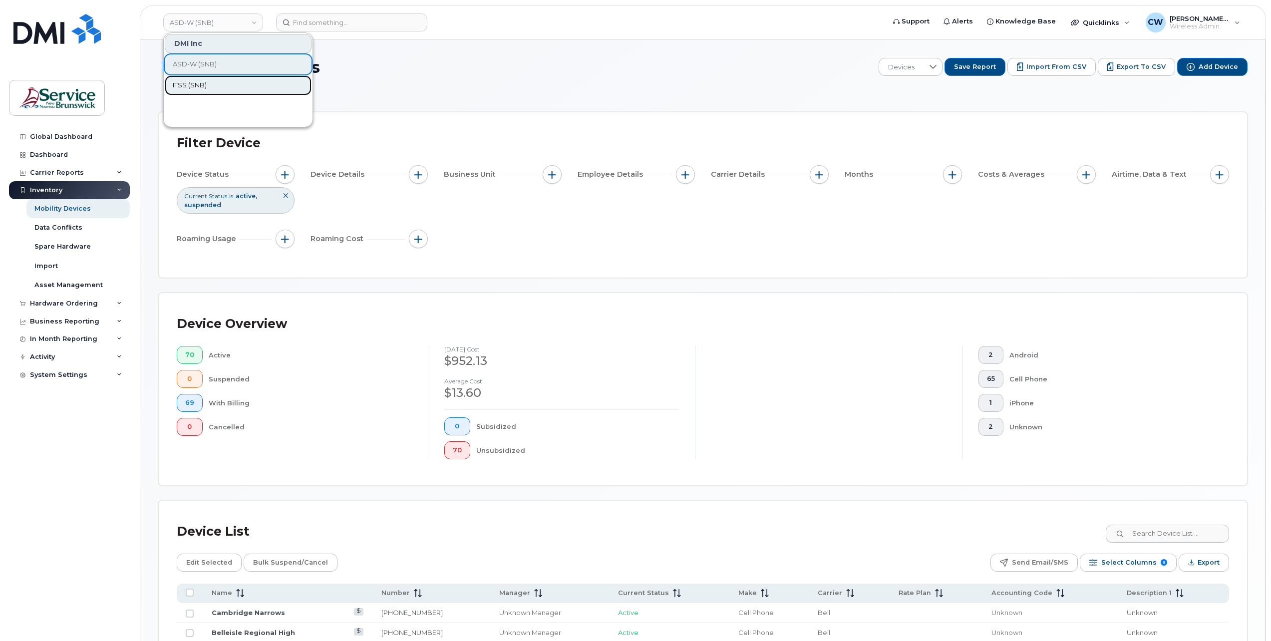
click at [190, 83] on span "ITSS (SNB)" at bounding box center [190, 85] width 34 height 10
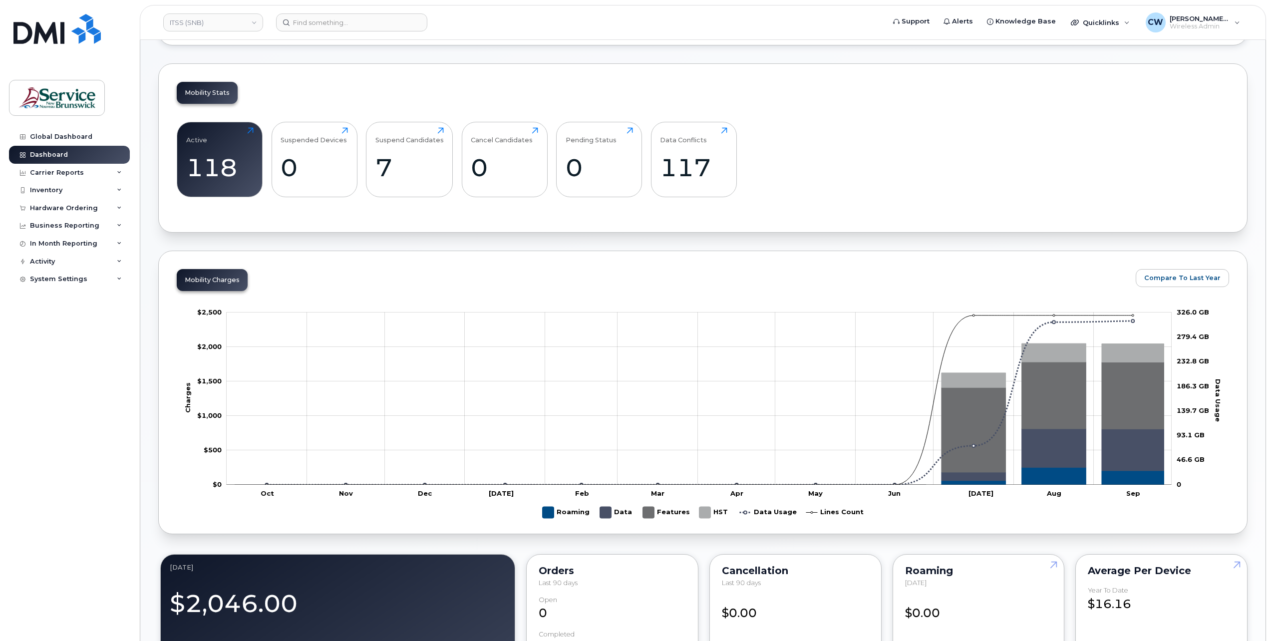
scroll to position [250, 0]
click at [93, 188] on div "Inventory" at bounding box center [69, 190] width 121 height 18
click at [92, 208] on link "Mobility Devices" at bounding box center [77, 208] width 103 height 19
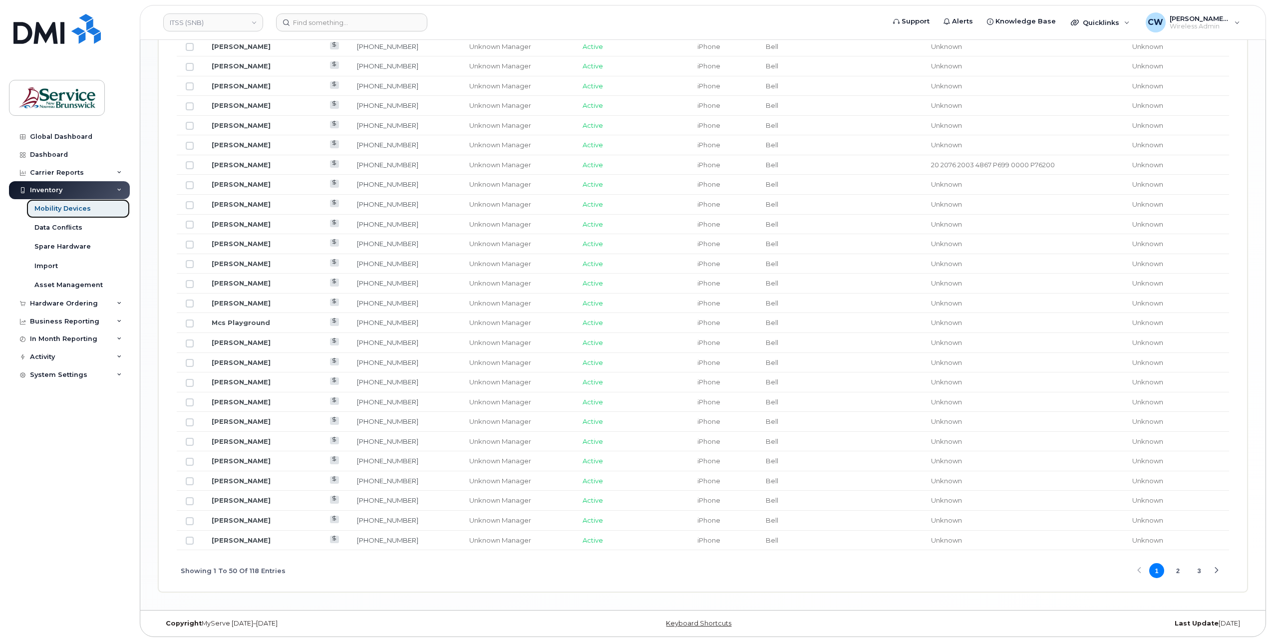
scroll to position [1024, 0]
click at [1179, 569] on button "2" at bounding box center [1178, 569] width 15 height 15
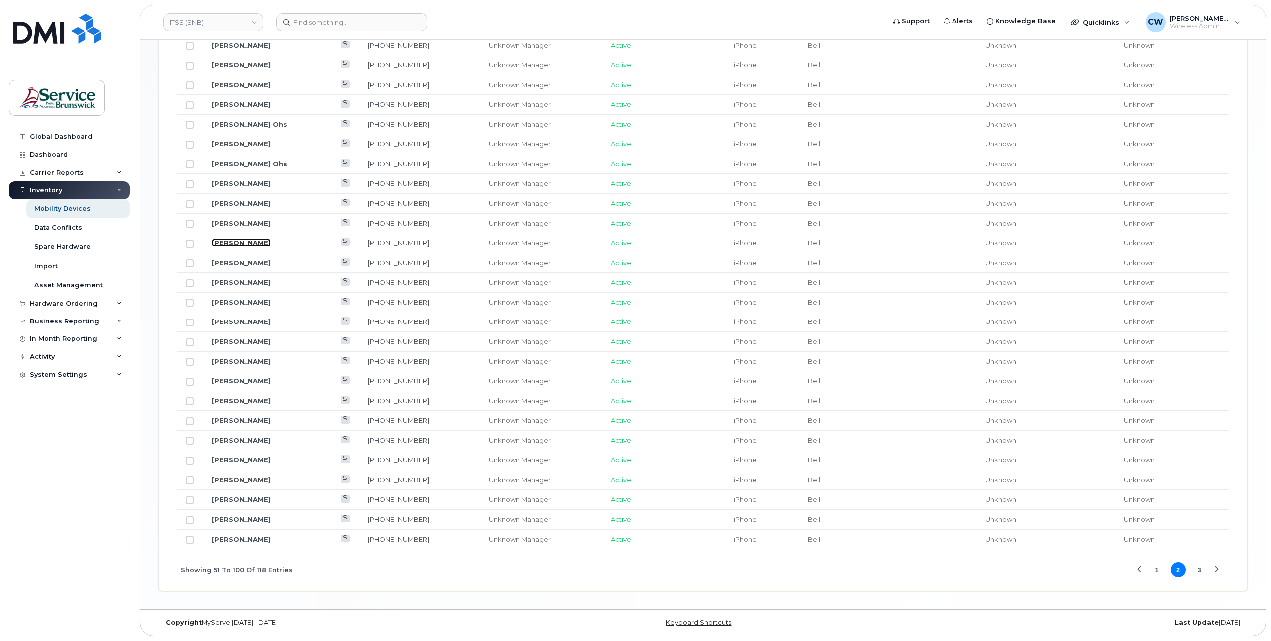
click at [227, 243] on link "Jackie Hay" at bounding box center [241, 243] width 59 height 8
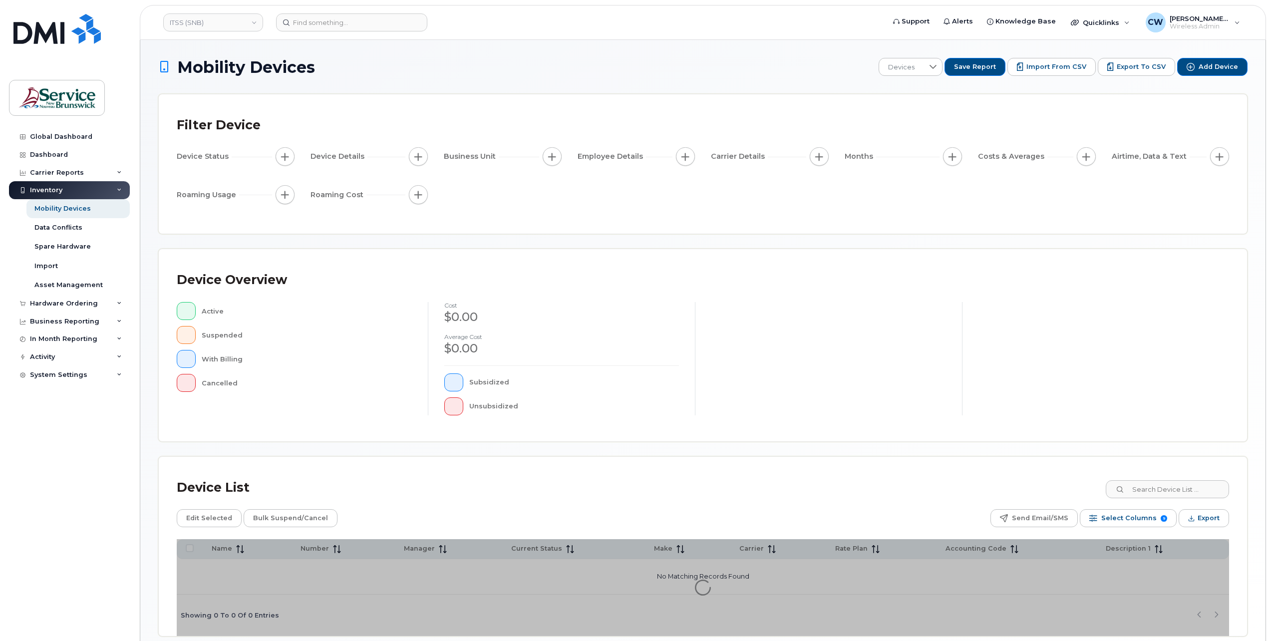
scroll to position [45, 0]
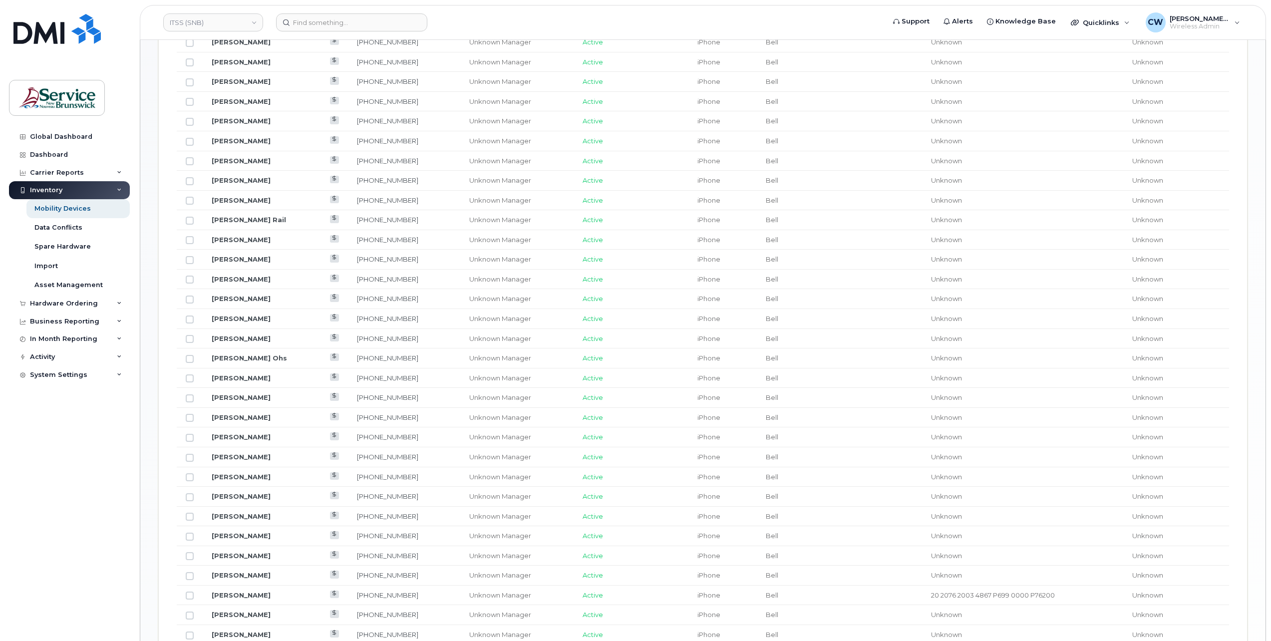
scroll to position [595, 0]
click at [115, 355] on div "Activity" at bounding box center [69, 357] width 121 height 18
click at [95, 434] on div "Device Status Updates" at bounding box center [73, 432] width 78 height 9
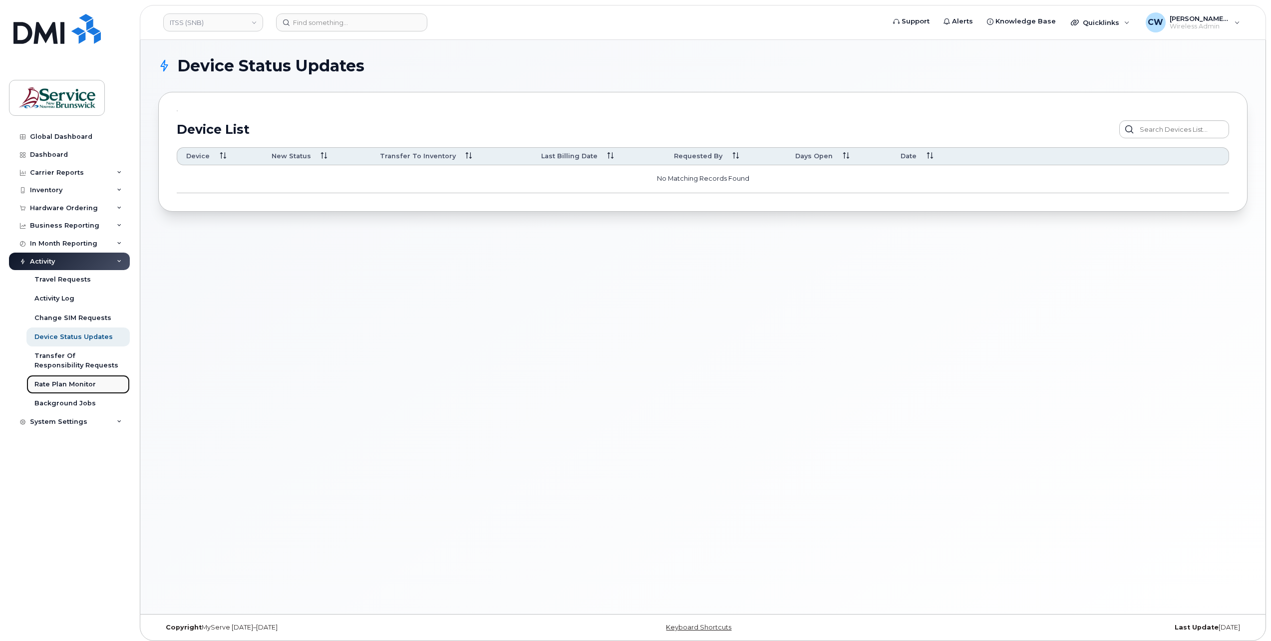
click at [70, 381] on div "Rate Plan Monitor" at bounding box center [64, 384] width 61 height 9
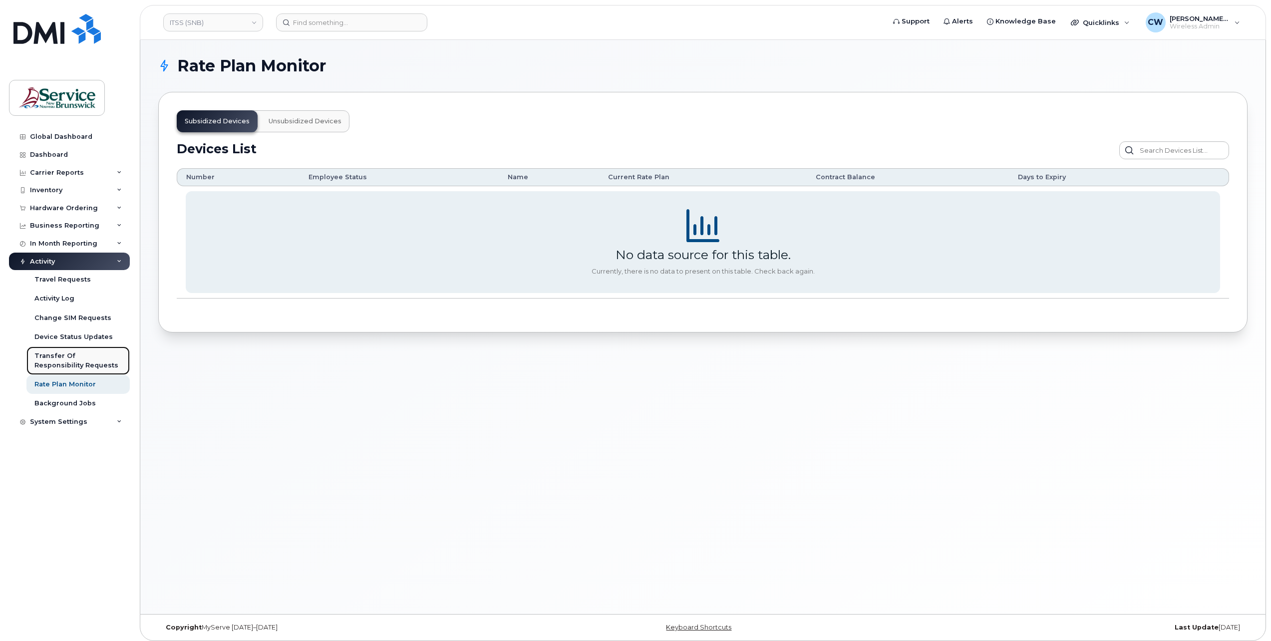
click at [86, 353] on div "Transfer Of Responsibility Requests" at bounding box center [77, 361] width 87 height 18
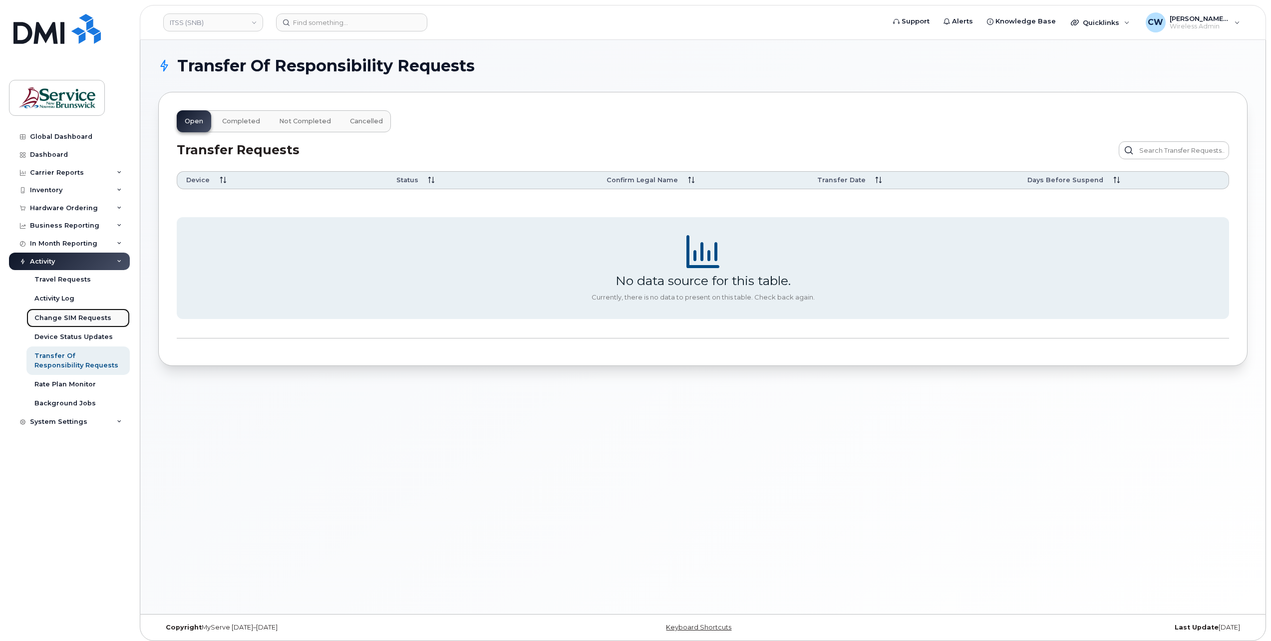
click at [85, 310] on link "Change SIM Requests" at bounding box center [77, 318] width 103 height 19
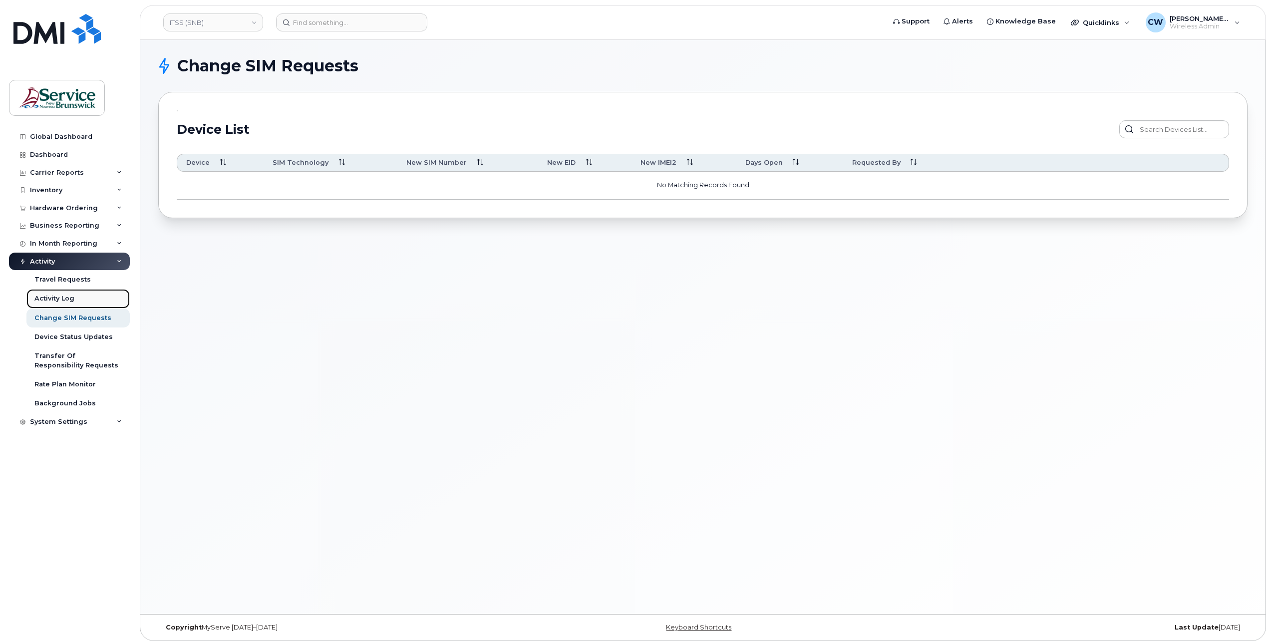
click at [73, 297] on div "Activity Log" at bounding box center [54, 298] width 40 height 9
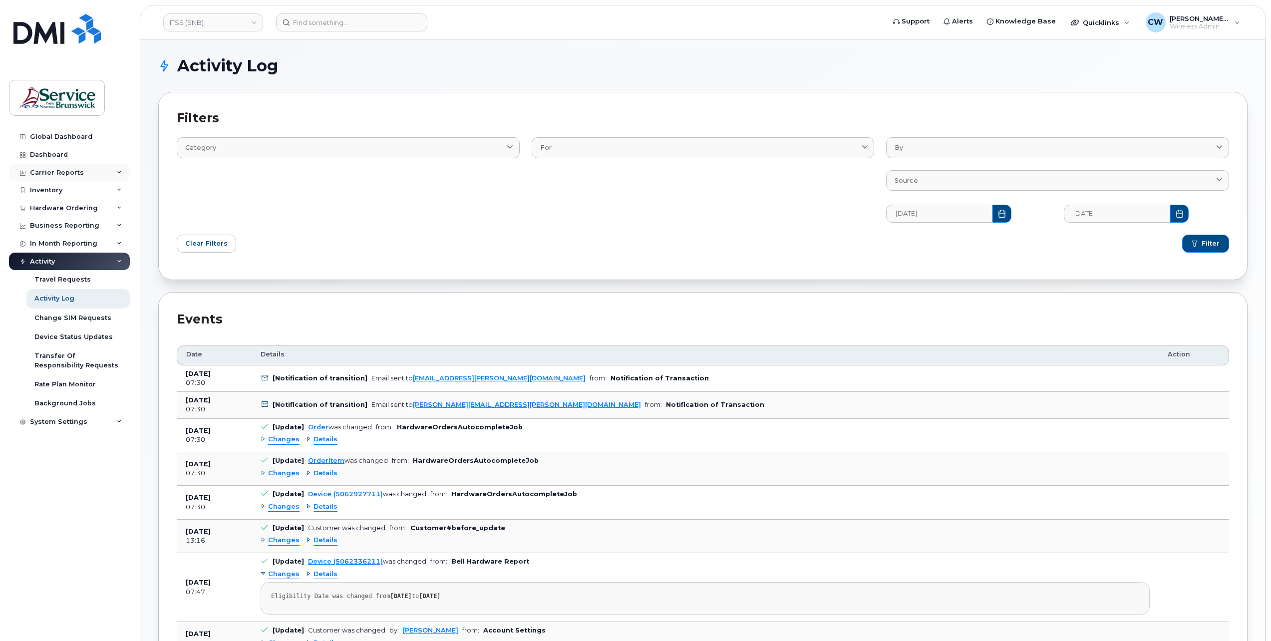
click at [115, 168] on div "Carrier Reports" at bounding box center [69, 173] width 121 height 18
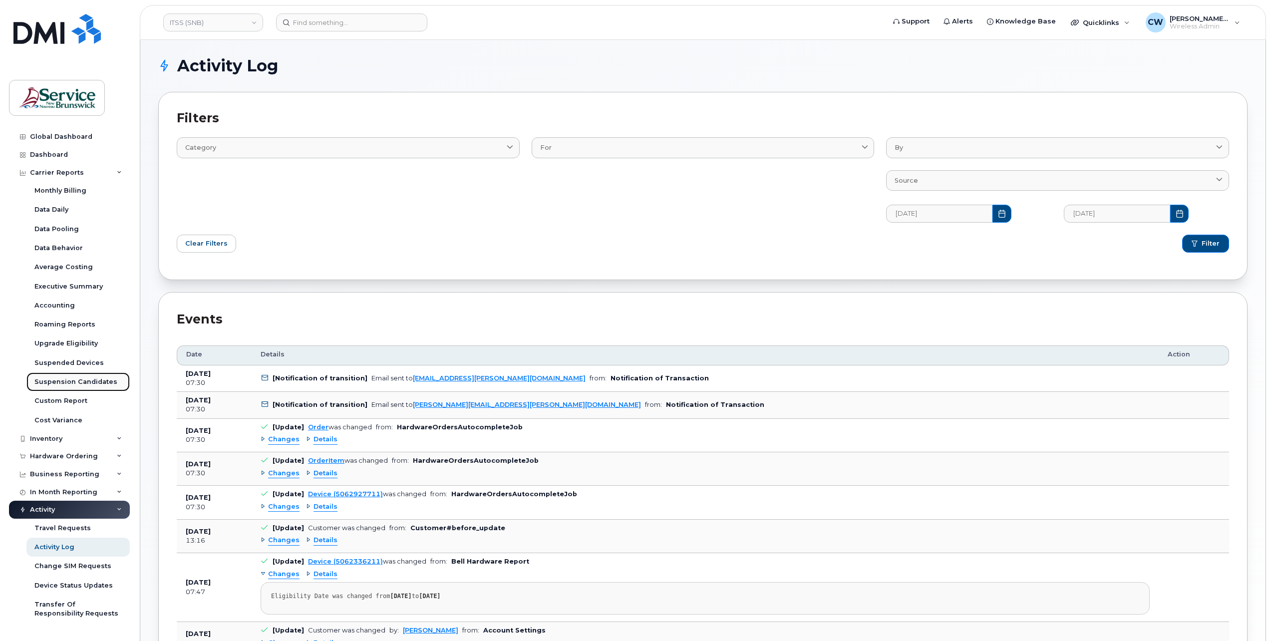
click at [91, 380] on div "Suspension Candidates" at bounding box center [75, 382] width 83 height 9
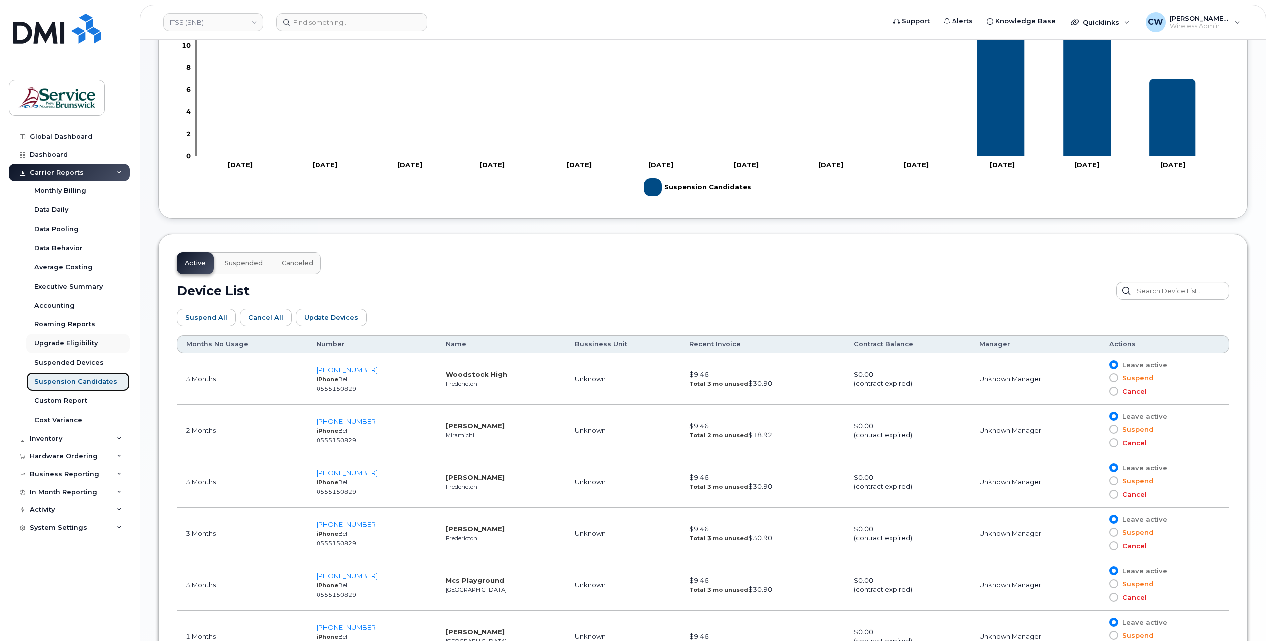
scroll to position [325, 0]
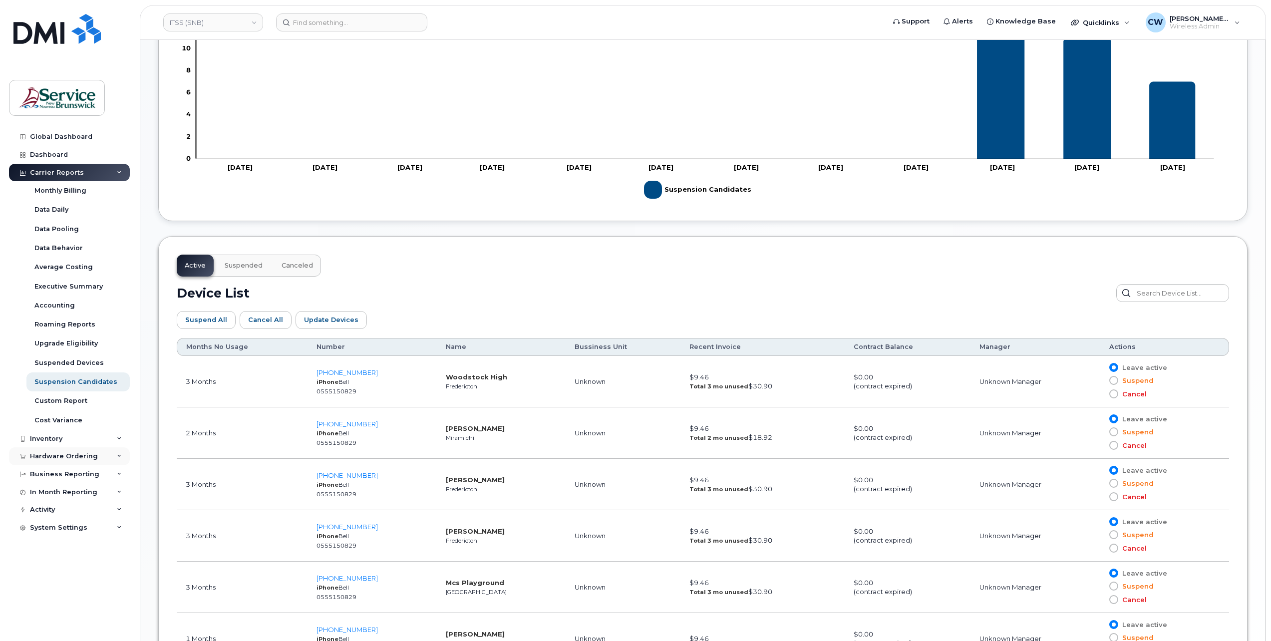
click at [70, 454] on div "Hardware Ordering" at bounding box center [64, 456] width 68 height 8
click at [53, 491] on div "Orders" at bounding box center [46, 493] width 24 height 9
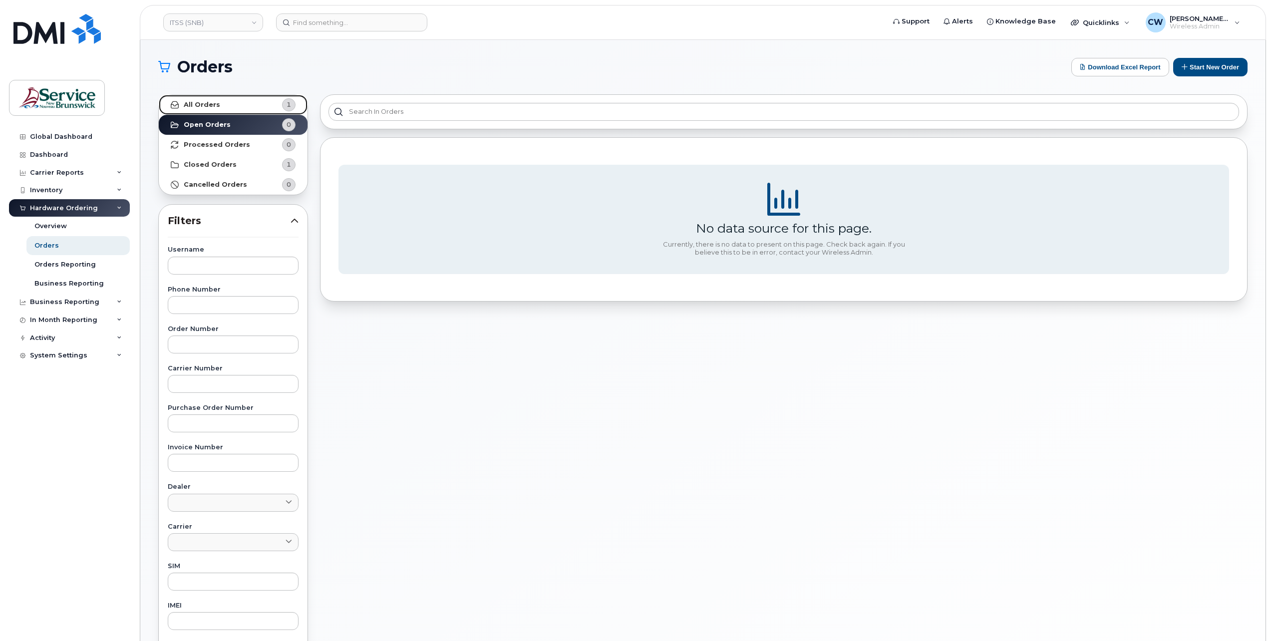
click at [202, 96] on link "All Orders 1" at bounding box center [233, 105] width 149 height 20
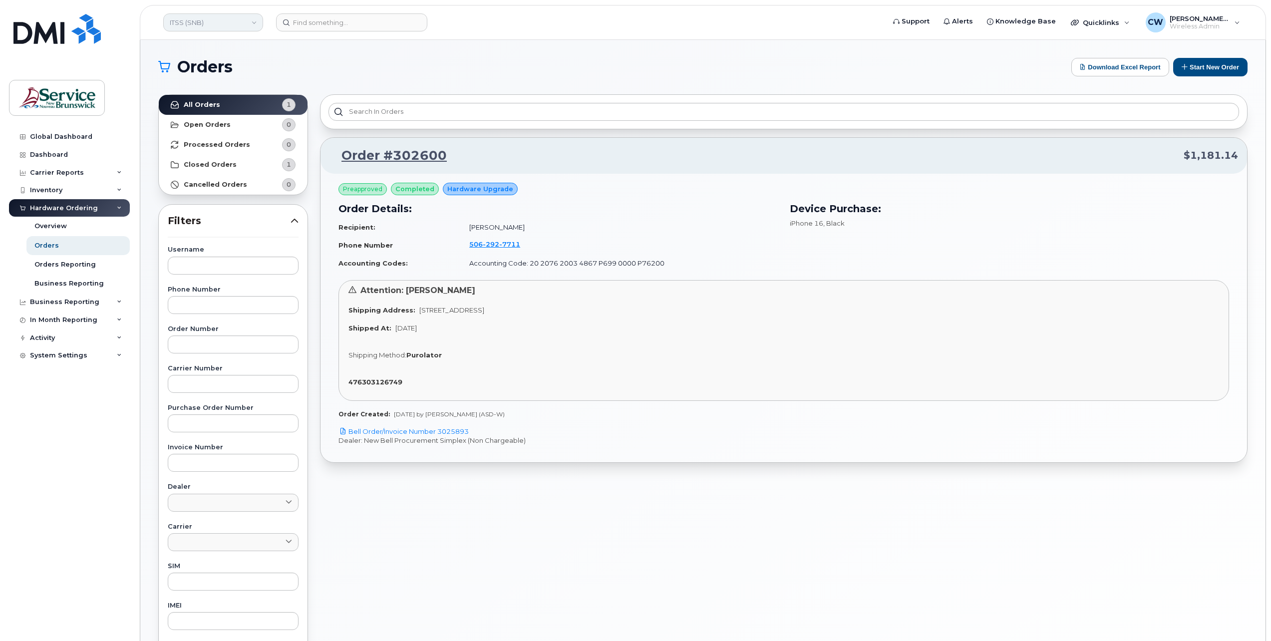
click at [253, 18] on link "ITSS (SNB)" at bounding box center [213, 22] width 100 height 18
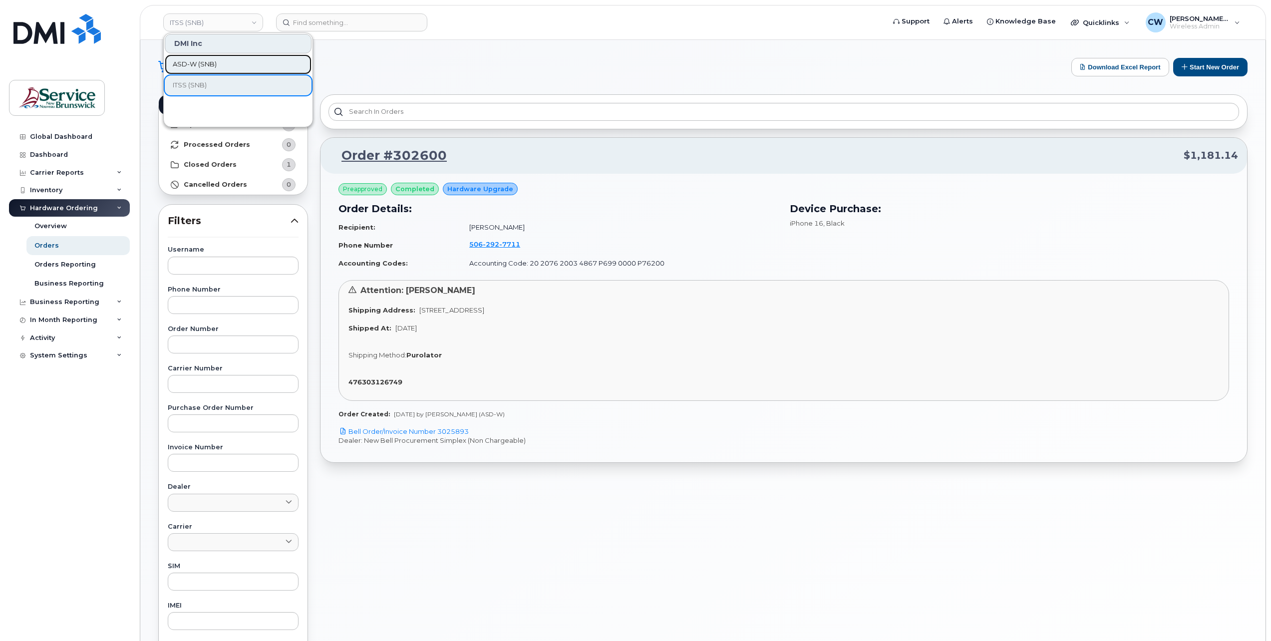
click at [209, 65] on span "ASD-W (SNB)" at bounding box center [195, 64] width 44 height 10
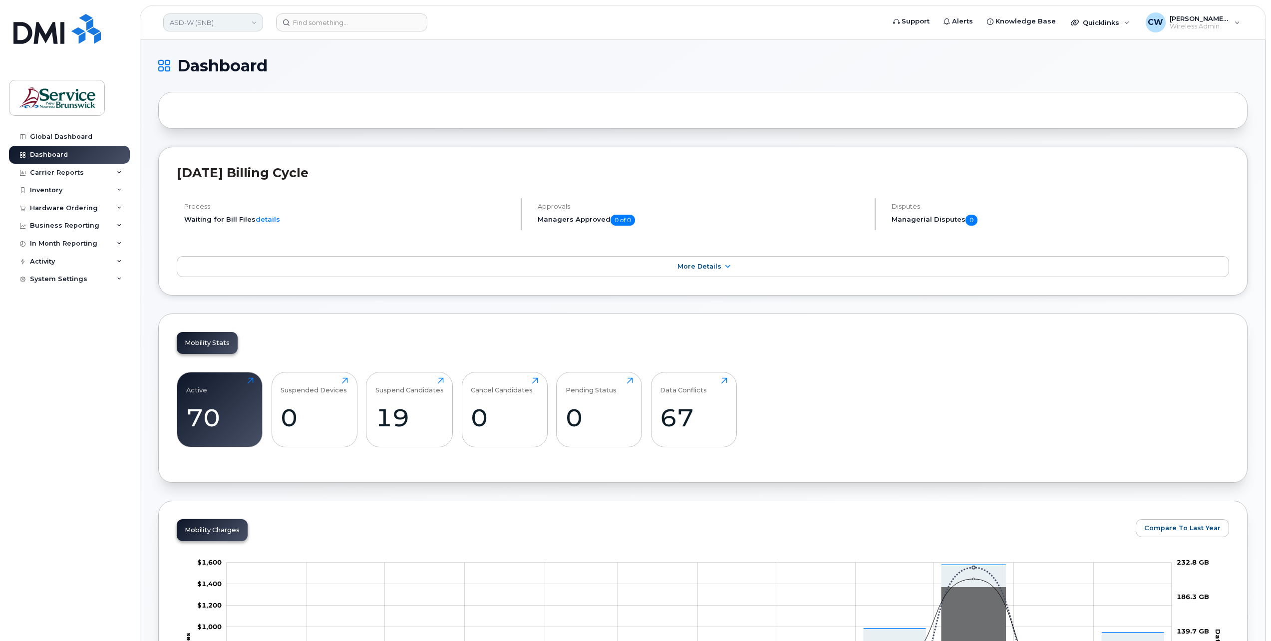
click at [257, 19] on link "ASD-W (SNB)" at bounding box center [213, 22] width 100 height 18
click at [205, 41] on div "DMI Inc" at bounding box center [238, 43] width 147 height 19
click at [199, 67] on span "ASD-W (SNB)" at bounding box center [195, 64] width 44 height 10
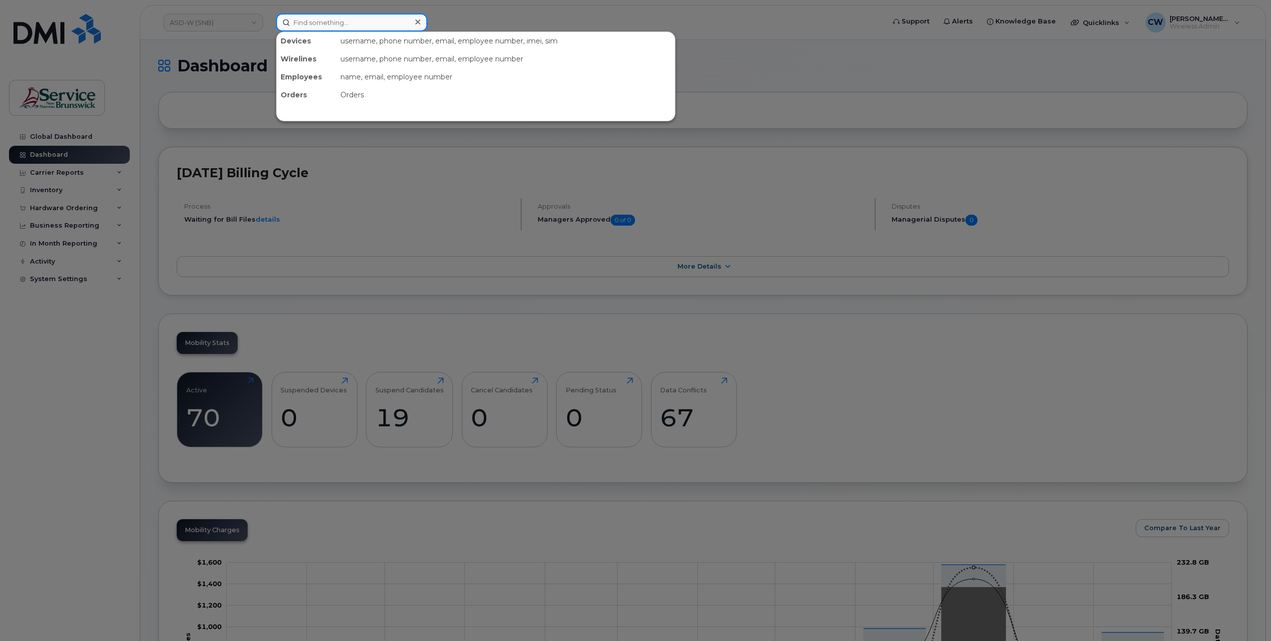
click at [297, 23] on input at bounding box center [351, 22] width 151 height 18
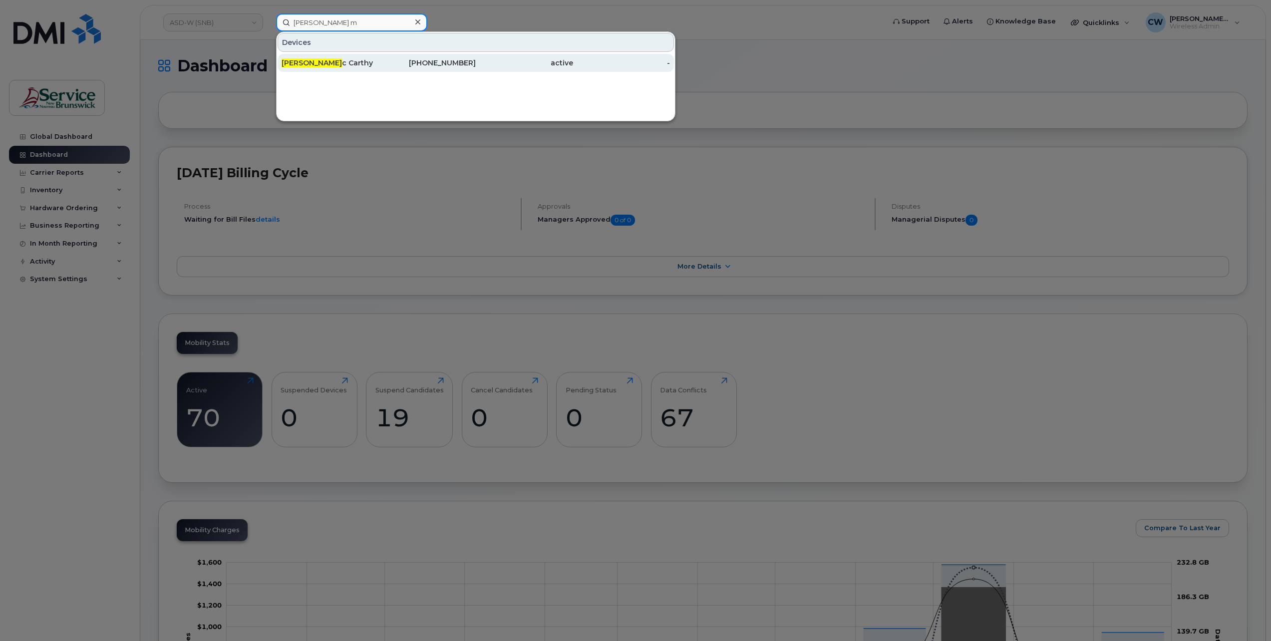
type input "morgan m"
click at [309, 63] on span "Morgan M" at bounding box center [312, 62] width 60 height 9
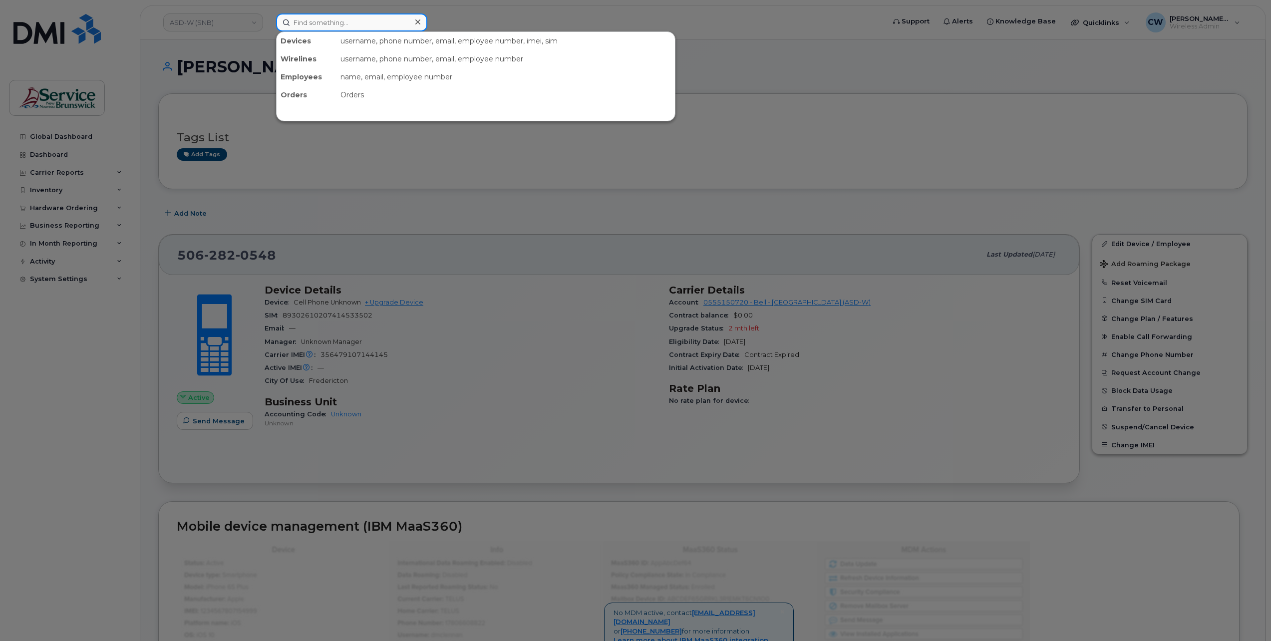
click at [313, 22] on input at bounding box center [351, 22] width 151 height 18
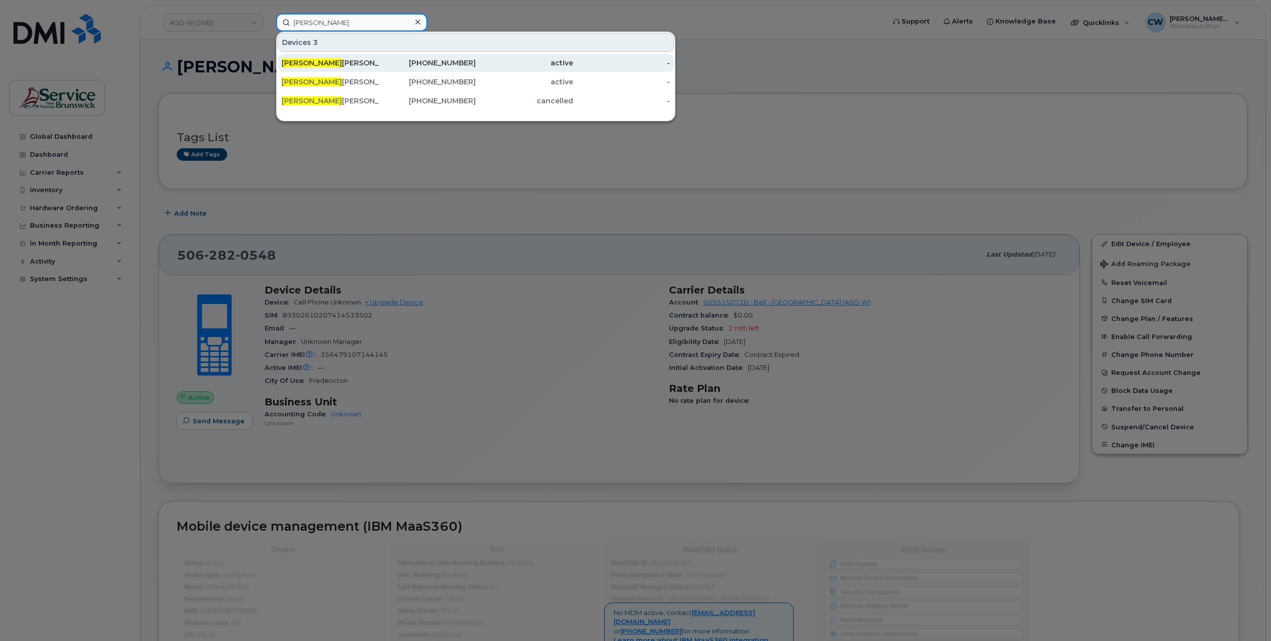
type input "[PERSON_NAME]"
click at [321, 59] on div "[PERSON_NAME]" at bounding box center [330, 63] width 97 height 10
